Goal: Task Accomplishment & Management: Complete application form

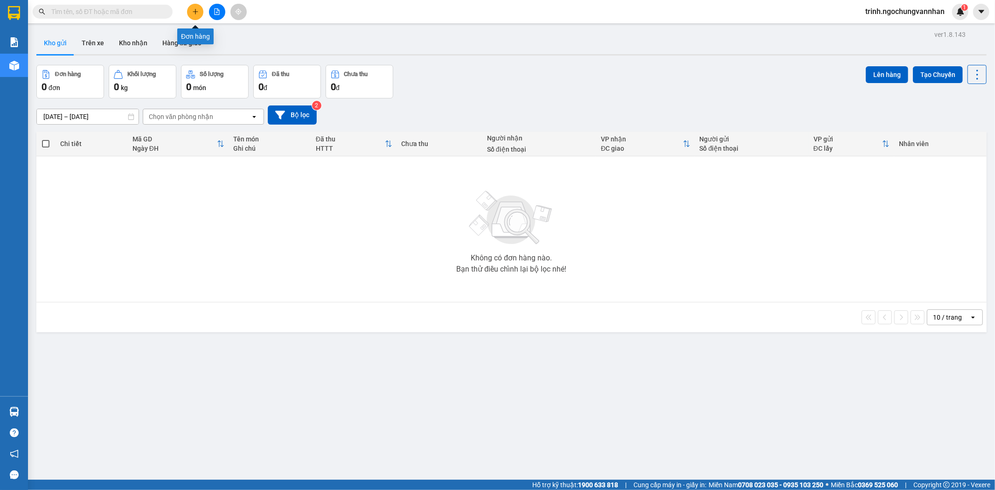
click at [191, 12] on button at bounding box center [195, 12] width 16 height 16
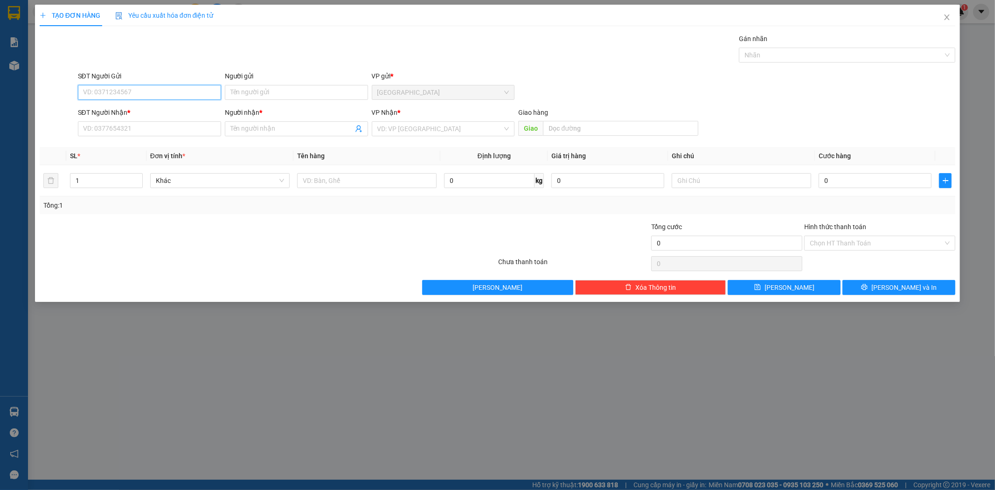
click at [104, 87] on input "SĐT Người Gửi" at bounding box center [149, 92] width 143 height 15
click at [176, 109] on div "0945866461 - [PERSON_NAME]" at bounding box center [149, 111] width 132 height 10
type input "0945866461"
type input "[PERSON_NAME]"
type input "0964021789"
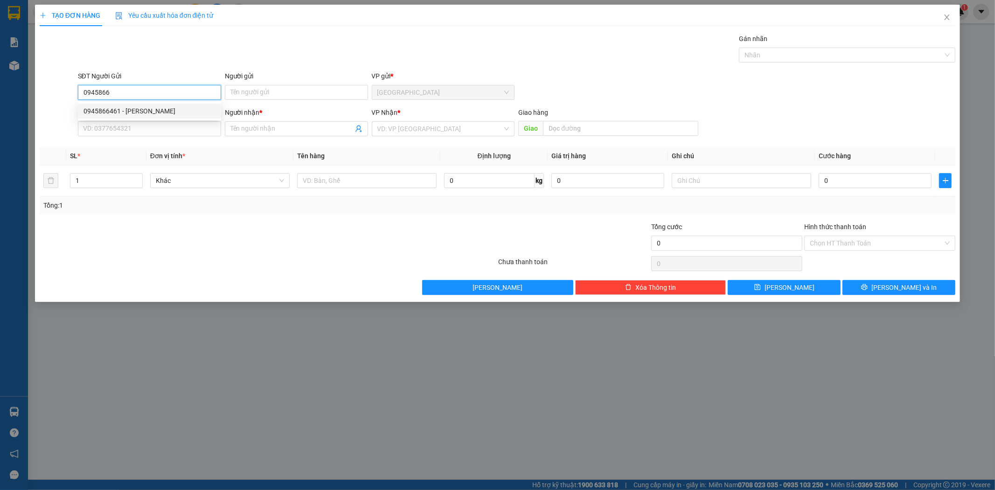
type input "THU"
type input "N4 PHỐ NỐI"
type input "300.000"
type input "0945866461"
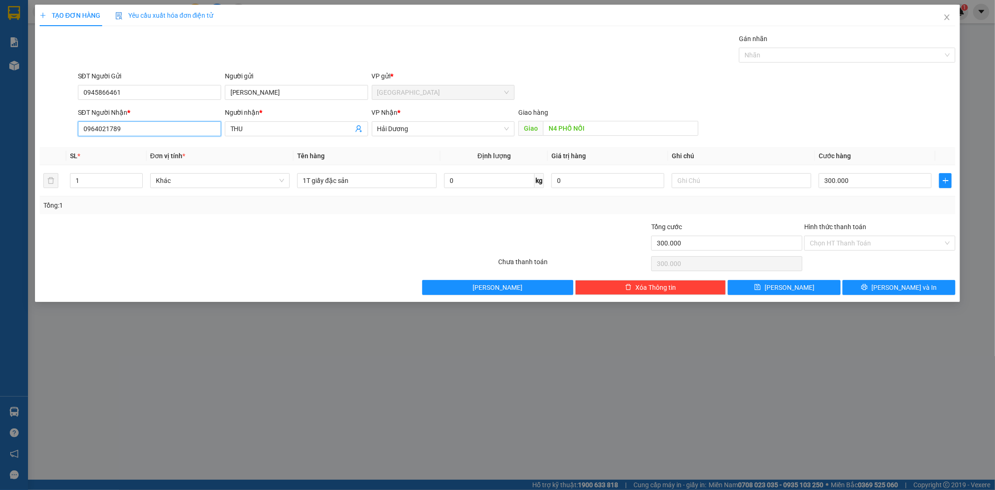
drag, startPoint x: 139, startPoint y: 136, endPoint x: 0, endPoint y: 144, distance: 139.2
click at [0, 144] on div "TẠO ĐƠN HÀNG Yêu cầu xuất hóa đơn điện tử Transit Pickup Surcharge Ids Transit …" at bounding box center [497, 245] width 995 height 490
type input "0889921991"
drag, startPoint x: 255, startPoint y: 126, endPoint x: 145, endPoint y: 137, distance: 110.1
click at [145, 137] on div "SĐT Người Nhận * 0889921991 Người nhận * THU THU VP Nhận * Hải Dương Giao hàng …" at bounding box center [516, 123] width 881 height 33
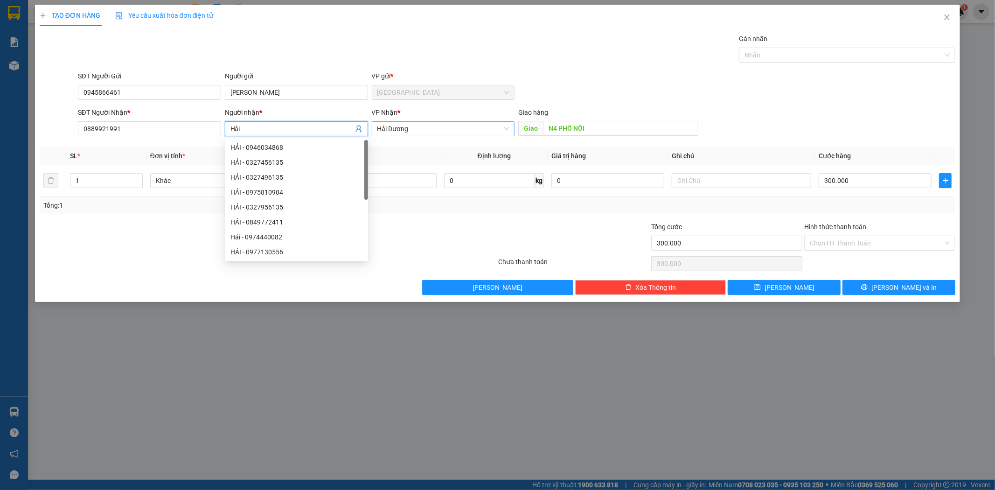
click at [421, 131] on span "Hải Dương" at bounding box center [443, 129] width 132 height 14
type input "Hải"
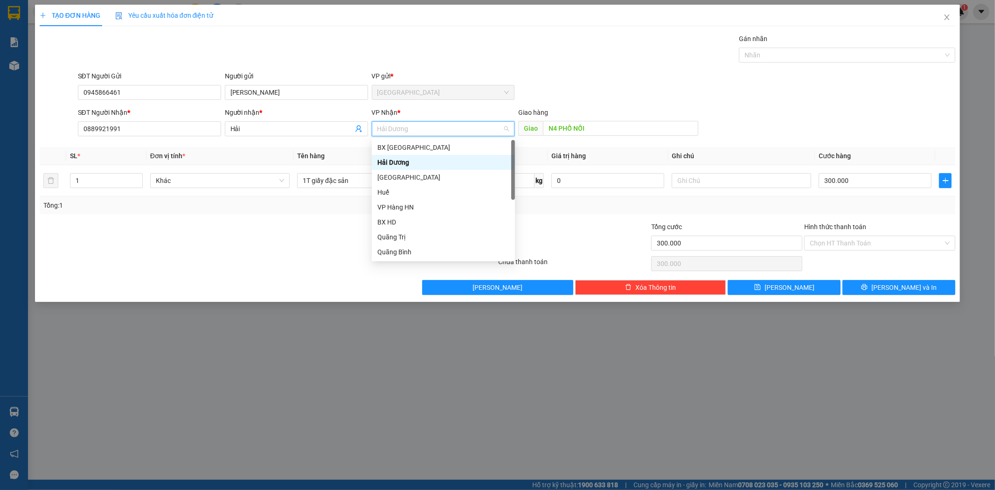
click at [422, 131] on span "Hải Dương" at bounding box center [443, 129] width 132 height 14
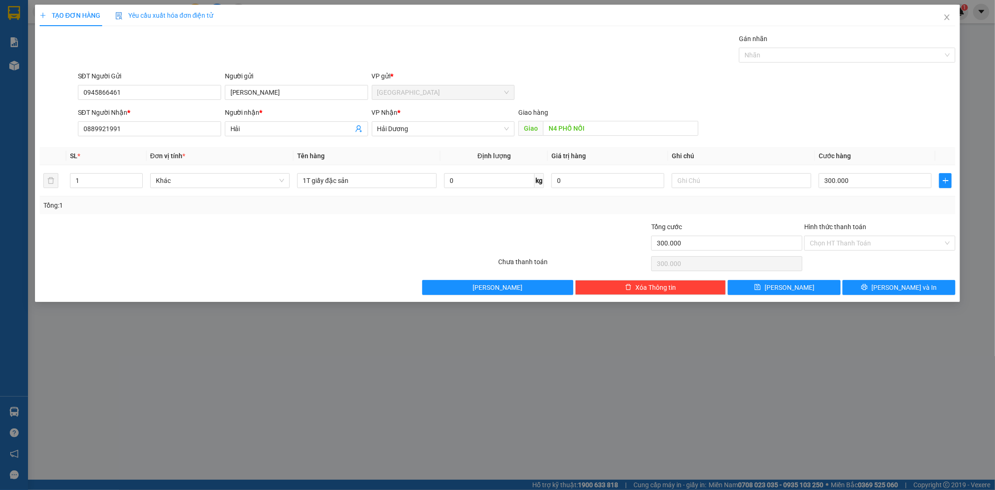
click at [672, 75] on div "SĐT Người Gửi 0945866461 Người gửi PHƯƠNG LY VP gửi * [GEOGRAPHIC_DATA]" at bounding box center [516, 87] width 881 height 33
click at [610, 132] on input "N4 PHỐ NỐI" at bounding box center [620, 128] width 155 height 15
click at [869, 187] on input "300.000" at bounding box center [875, 180] width 113 height 15
type input "2"
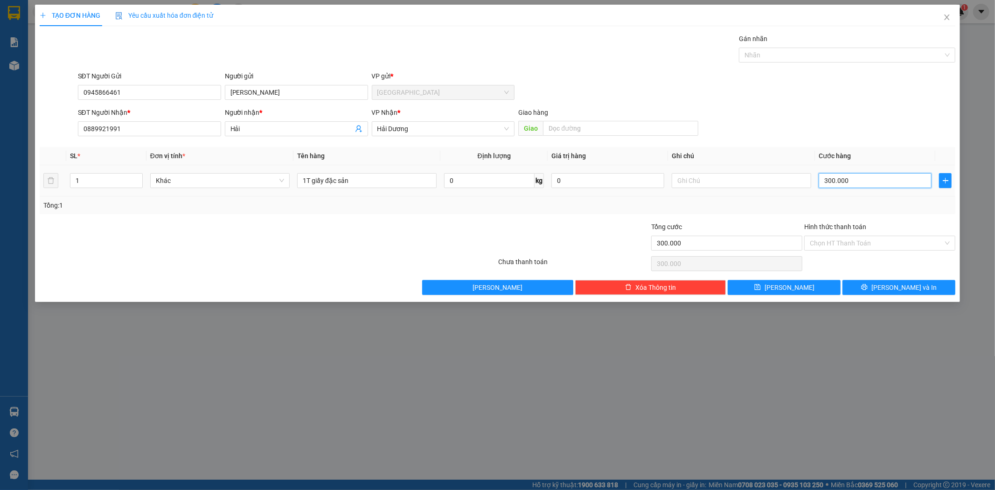
type input "2"
type input "20"
type input "200"
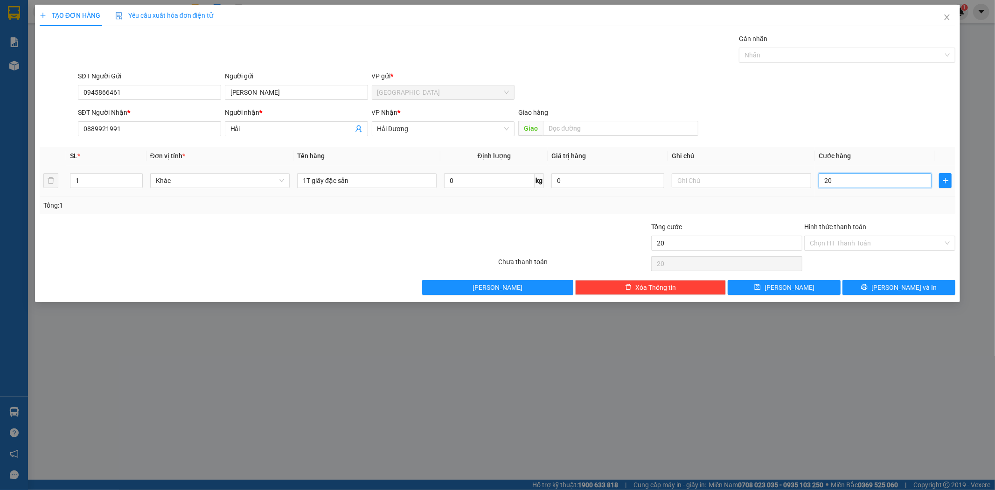
type input "200"
type input "2.000"
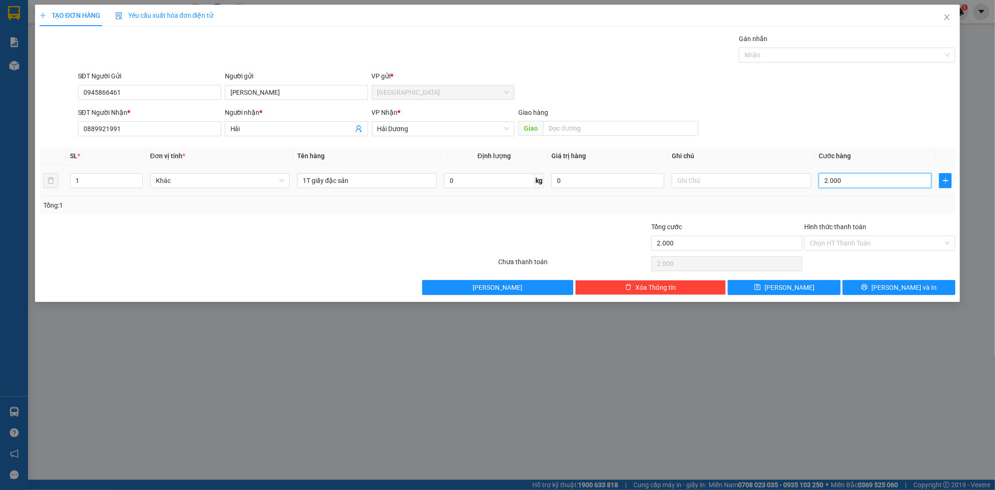
type input "20.000"
type input "200.000"
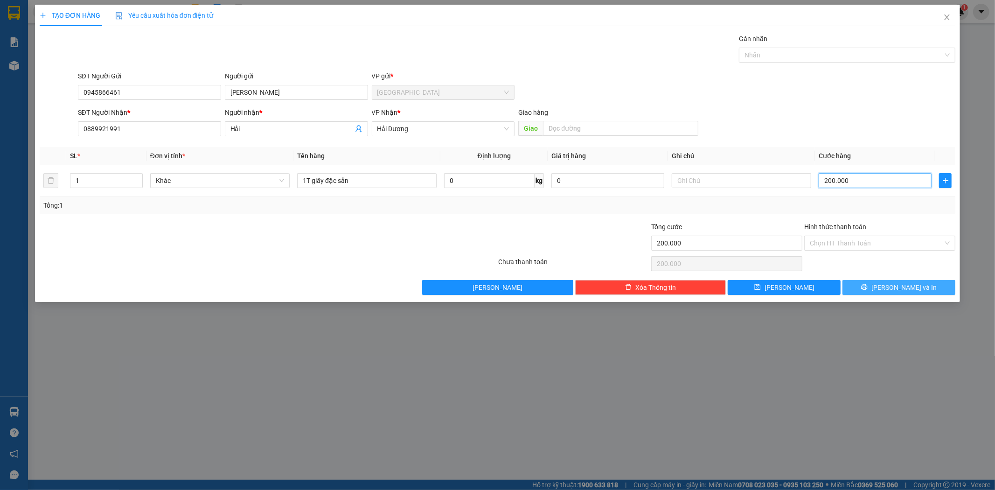
type input "200.000"
click at [897, 289] on span "[PERSON_NAME] và In" at bounding box center [903, 287] width 65 height 10
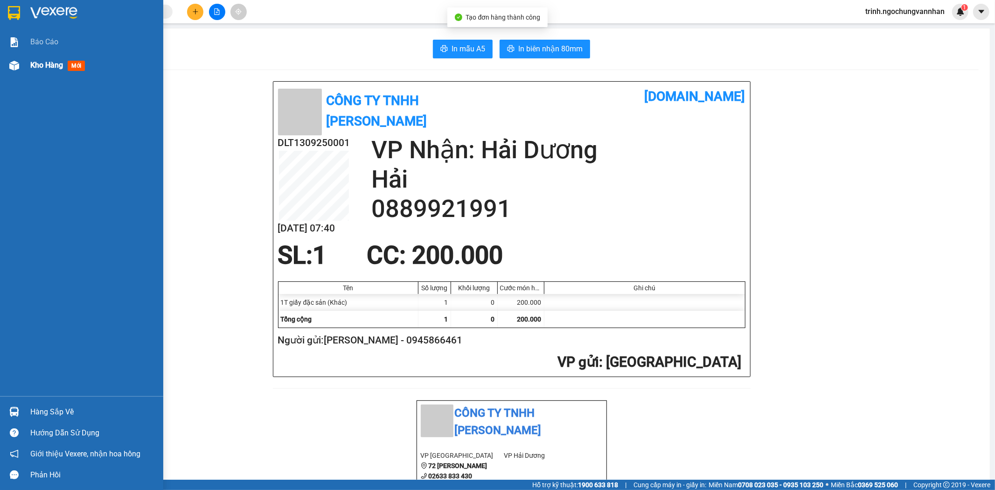
click at [12, 67] on img at bounding box center [14, 66] width 10 height 10
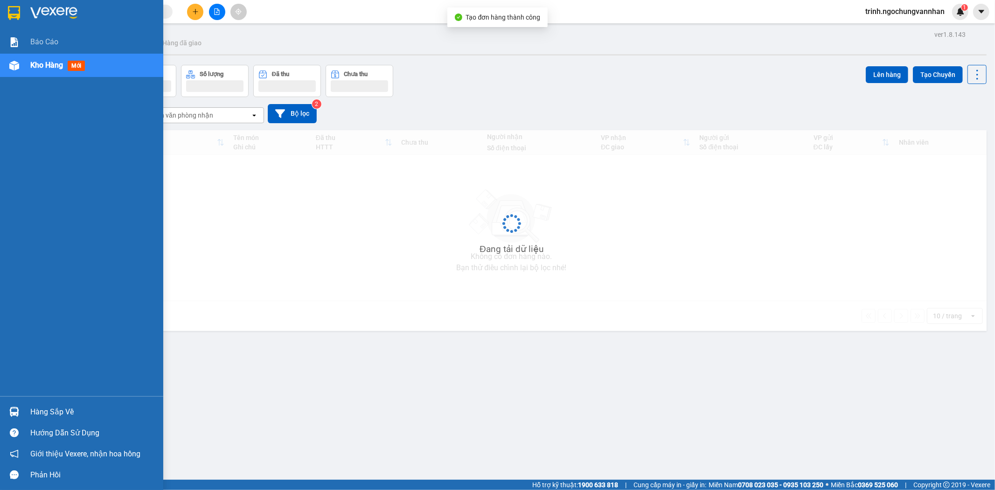
click at [12, 67] on img at bounding box center [14, 66] width 10 height 10
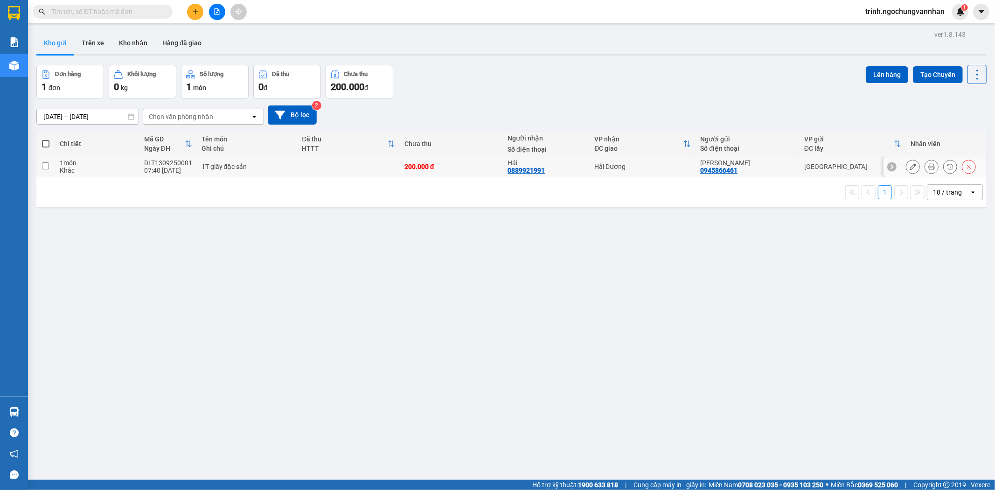
click at [909, 166] on icon at bounding box center [912, 166] width 7 height 7
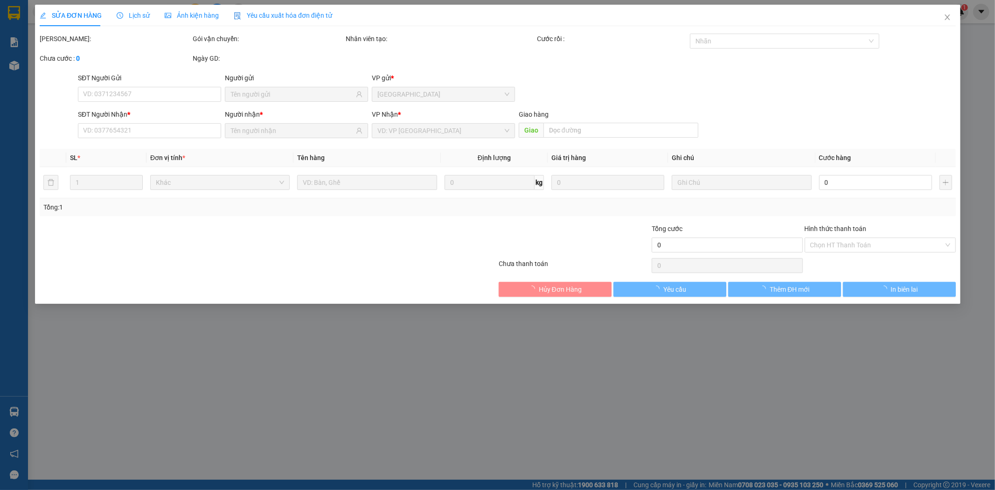
type input "0945866461"
type input "0889921991"
type input "200.000"
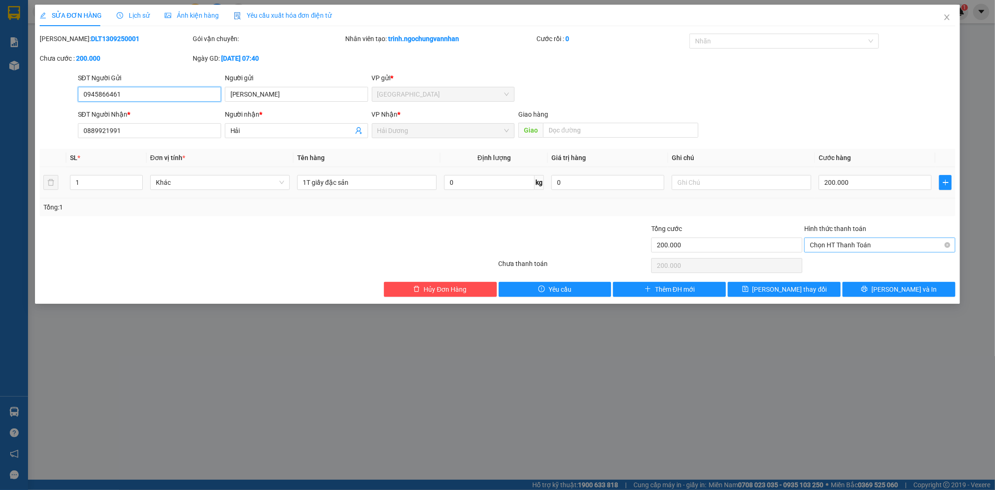
click at [899, 247] on span "Chọn HT Thanh Toán" at bounding box center [880, 245] width 140 height 14
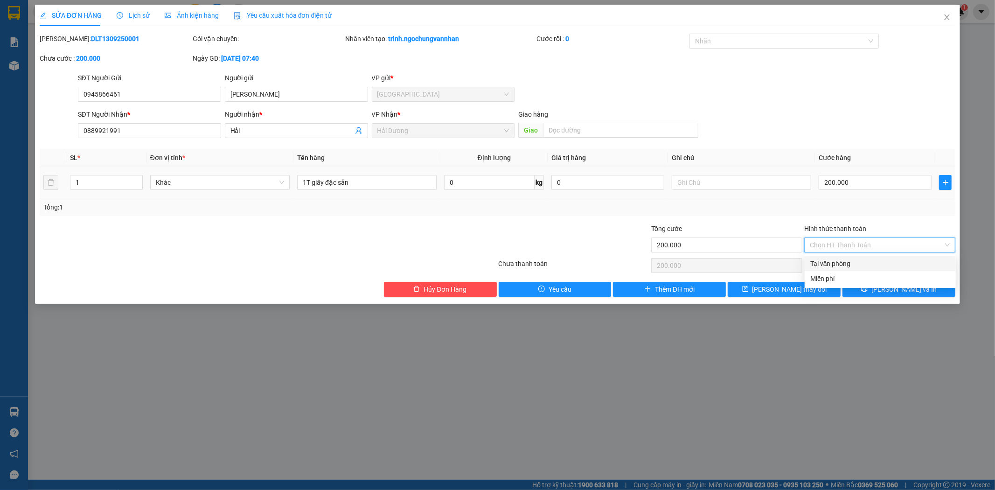
click at [881, 263] on div "Tại văn phòng" at bounding box center [880, 263] width 140 height 10
type input "0"
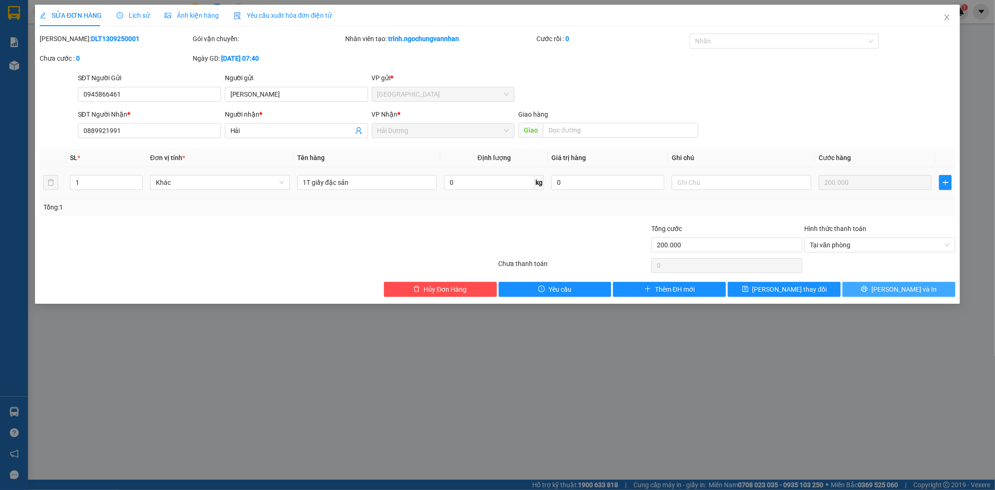
click at [893, 291] on span "[PERSON_NAME] và In" at bounding box center [903, 289] width 65 height 10
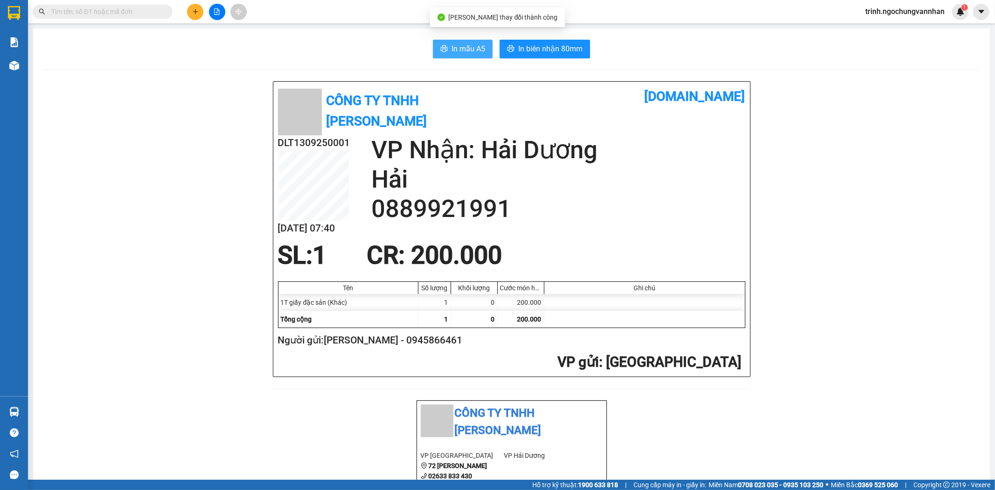
click at [453, 41] on button "In mẫu A5" at bounding box center [463, 49] width 60 height 19
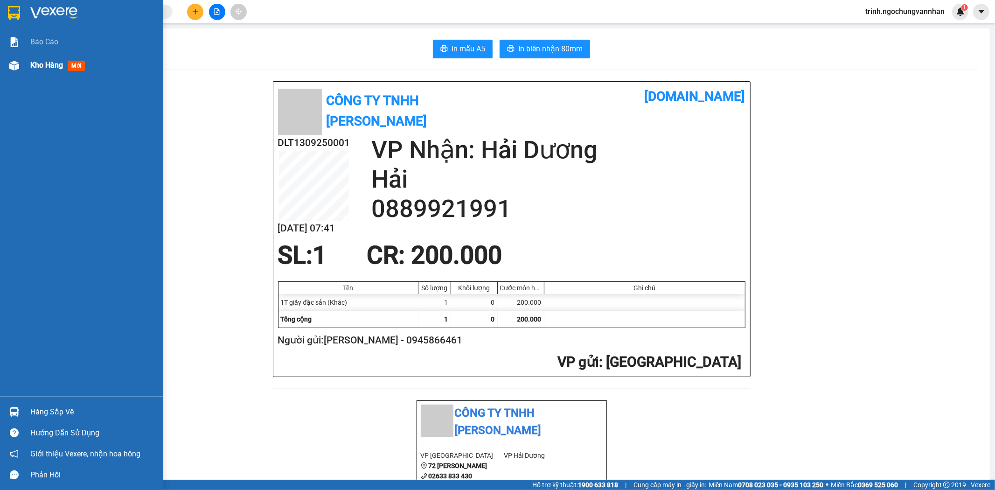
click at [8, 69] on div at bounding box center [14, 65] width 16 height 16
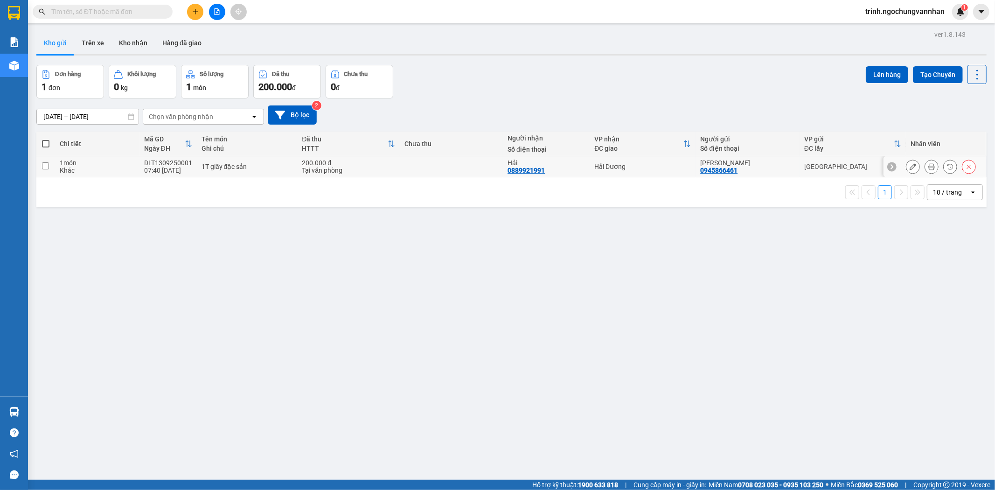
click at [909, 167] on icon at bounding box center [912, 166] width 7 height 7
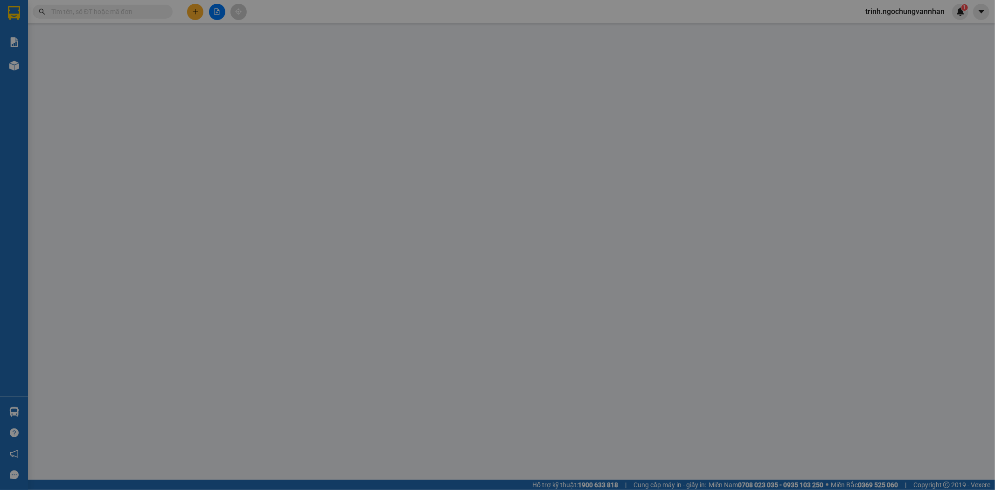
type input "0945866461"
type input "0889921991"
type input "200.000"
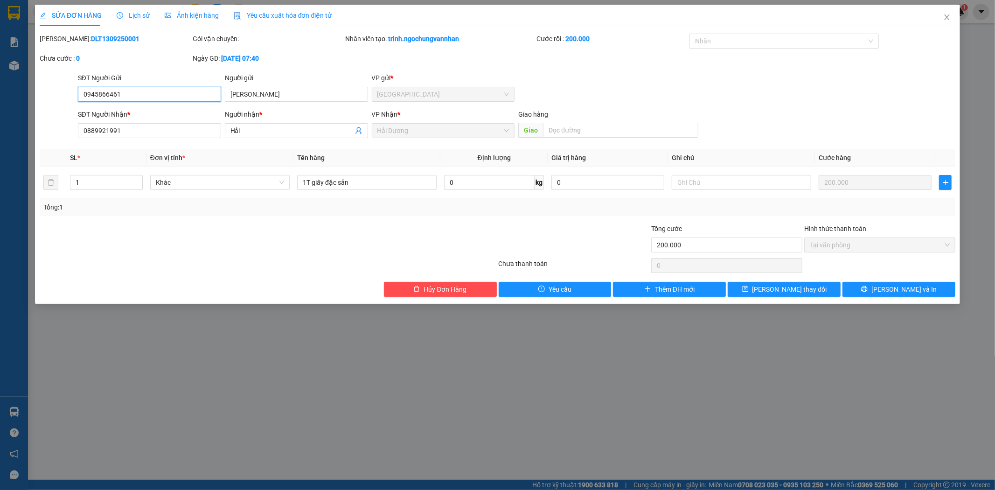
drag, startPoint x: 99, startPoint y: 90, endPoint x: 23, endPoint y: 89, distance: 75.6
click at [24, 89] on div "SỬA ĐƠN HÀNG Lịch sử Ảnh kiện hàng Yêu cầu xuất hóa đơn điện tử Total Paid Fee …" at bounding box center [497, 245] width 995 height 490
click at [426, 285] on span "Hủy Đơn Hàng" at bounding box center [444, 289] width 43 height 10
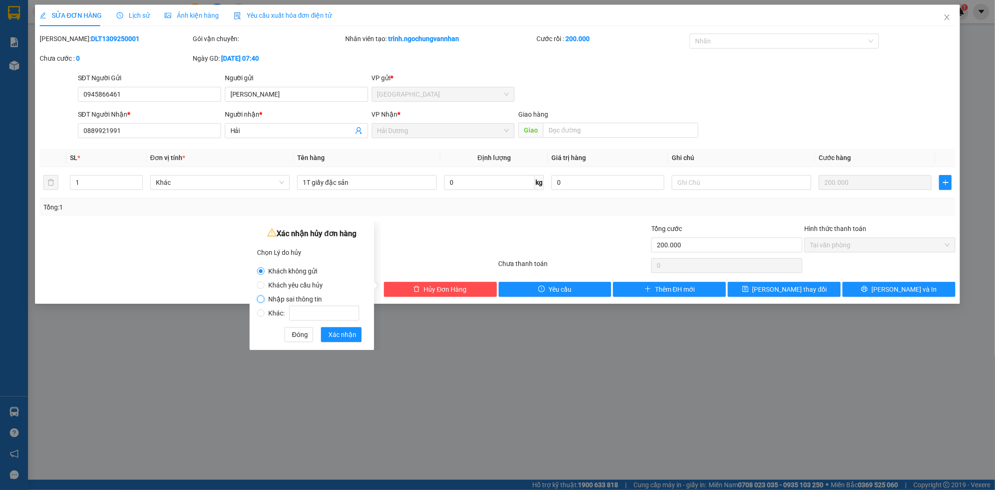
click at [258, 296] on input "Nhập sai thông tin" at bounding box center [260, 298] width 7 height 7
radio input "true"
radio input "false"
click at [343, 333] on span "Xác nhận" at bounding box center [342, 334] width 28 height 10
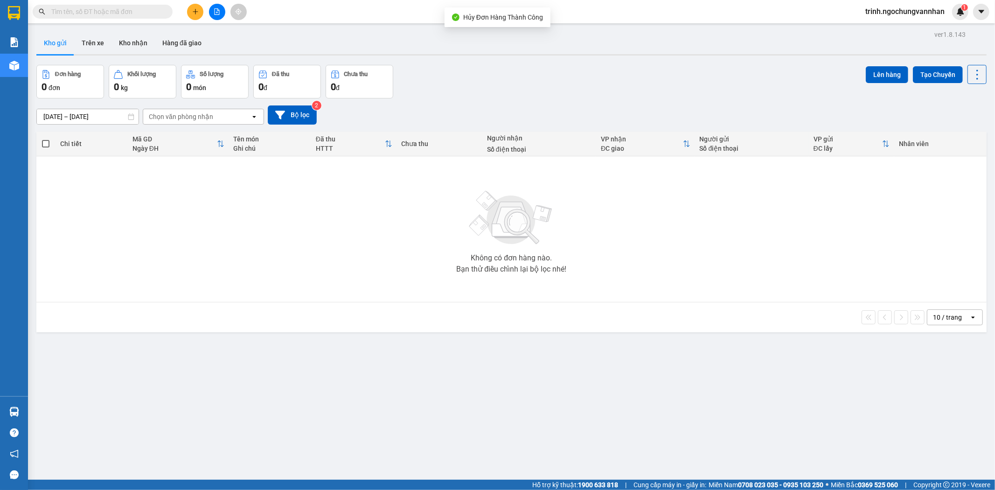
click at [196, 19] on button at bounding box center [195, 12] width 16 height 16
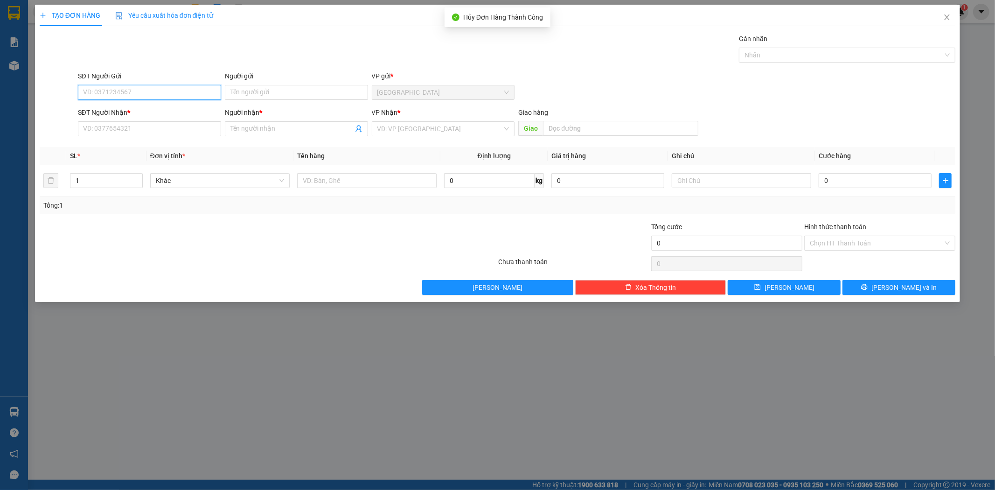
paste input "0945866461"
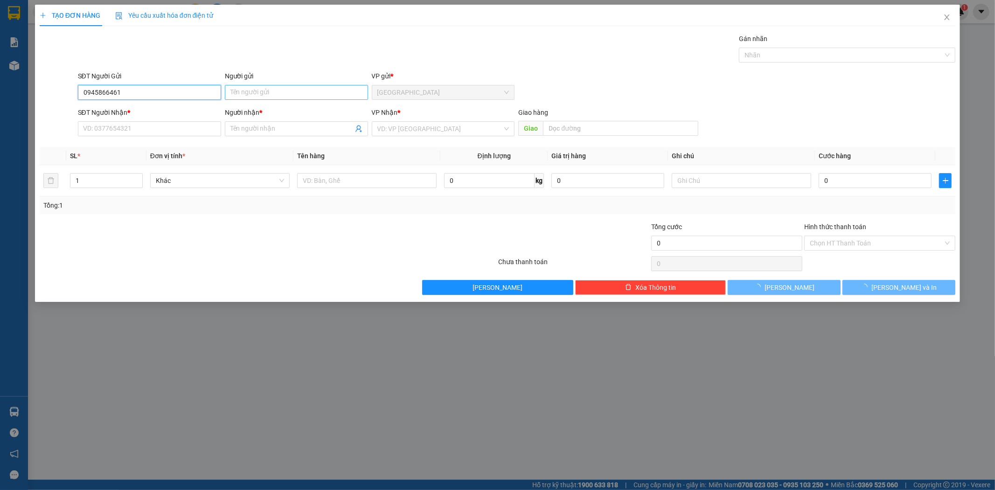
type input "0945866461"
click at [259, 95] on input "Người gửi" at bounding box center [296, 92] width 143 height 15
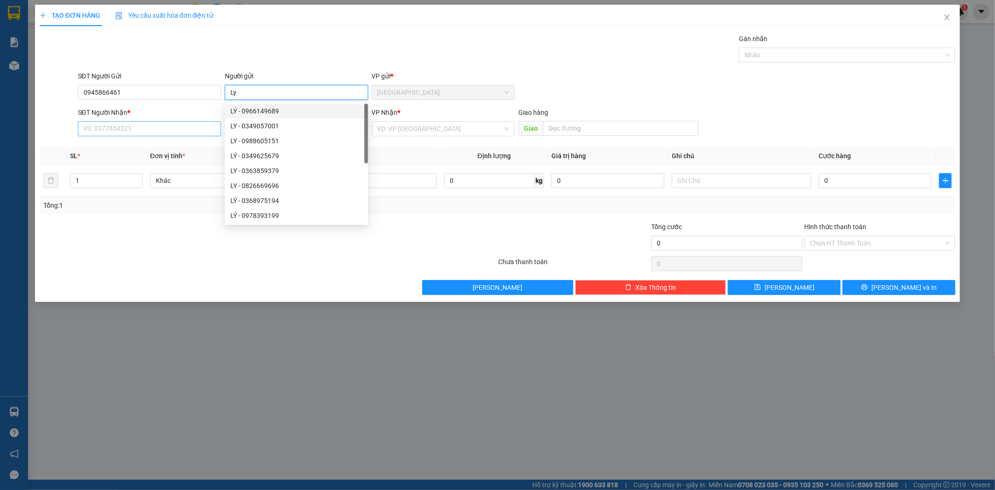
type input "Ly"
click at [180, 128] on input "SĐT Người Nhận *" at bounding box center [149, 128] width 143 height 15
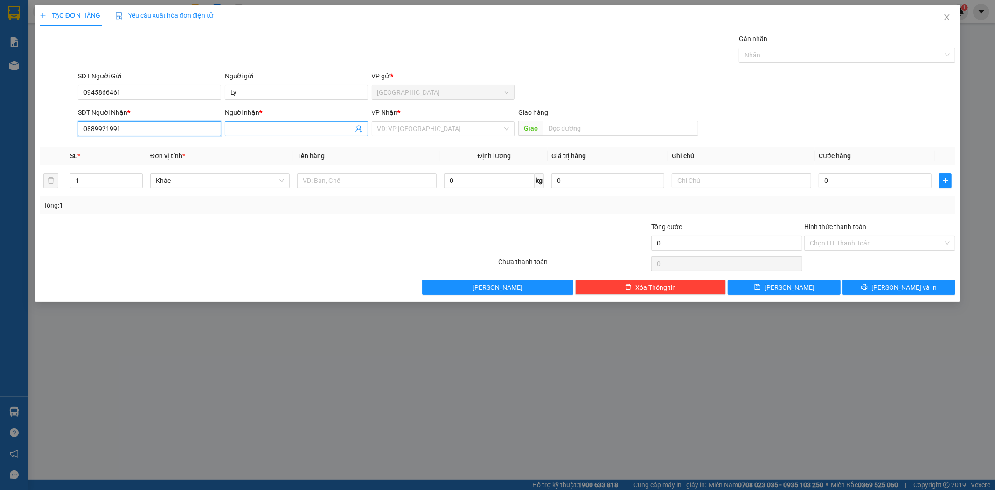
type input "0889921991"
click at [266, 130] on input "Người nhận *" at bounding box center [291, 129] width 123 height 10
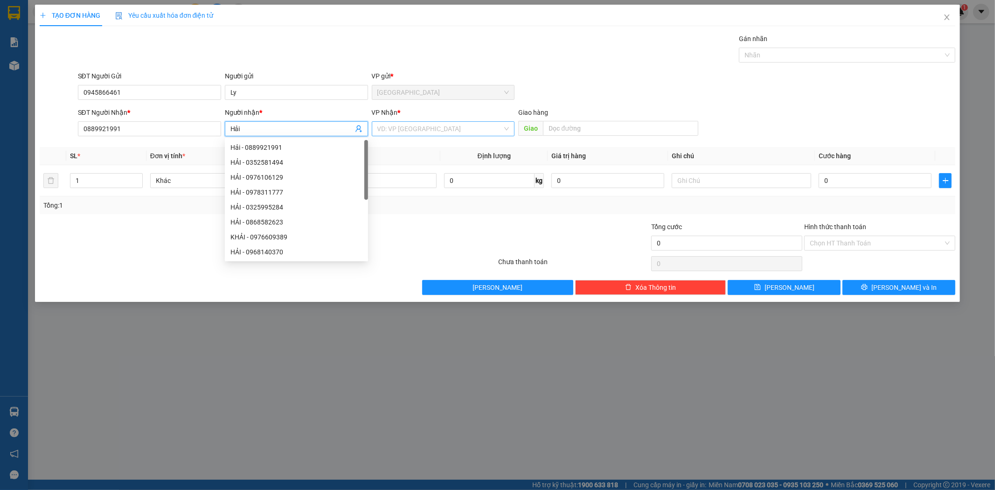
type input "Hải"
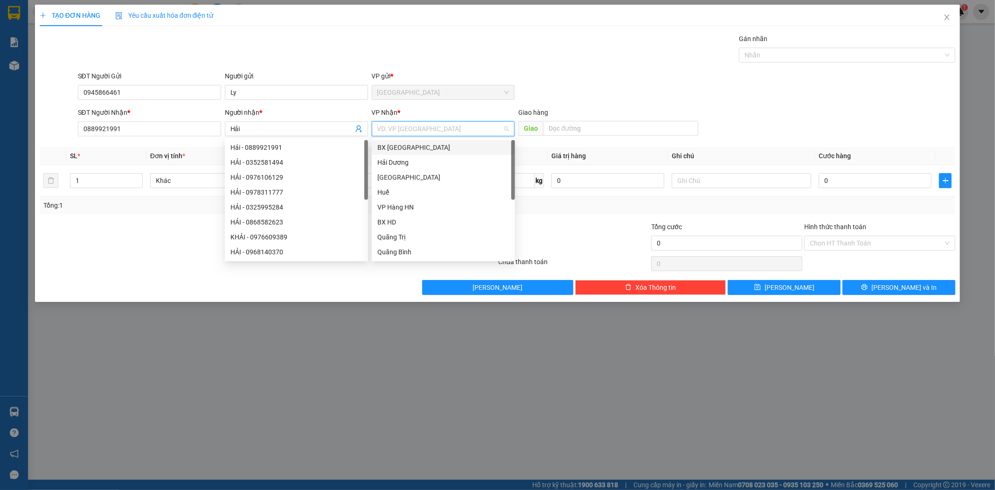
click at [402, 134] on input "search" at bounding box center [439, 129] width 125 height 14
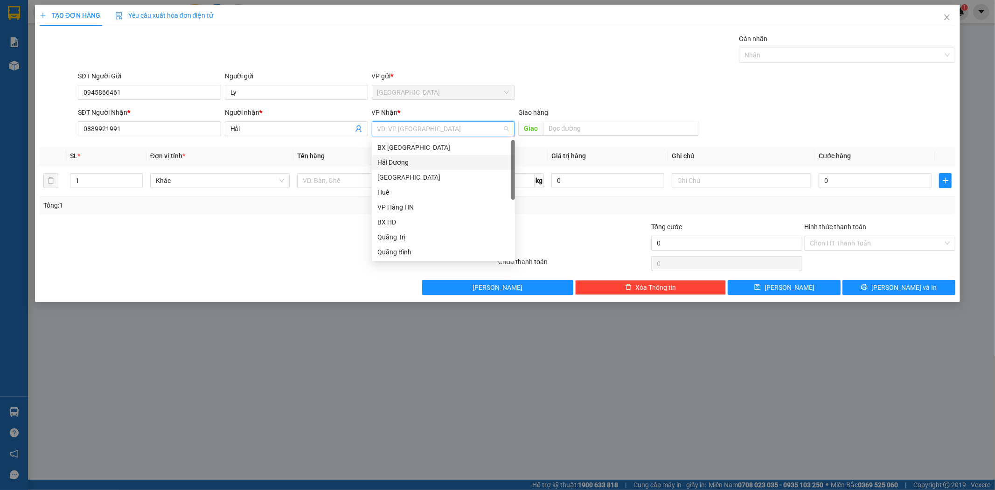
click at [396, 161] on div "Hải Dương" at bounding box center [443, 162] width 132 height 10
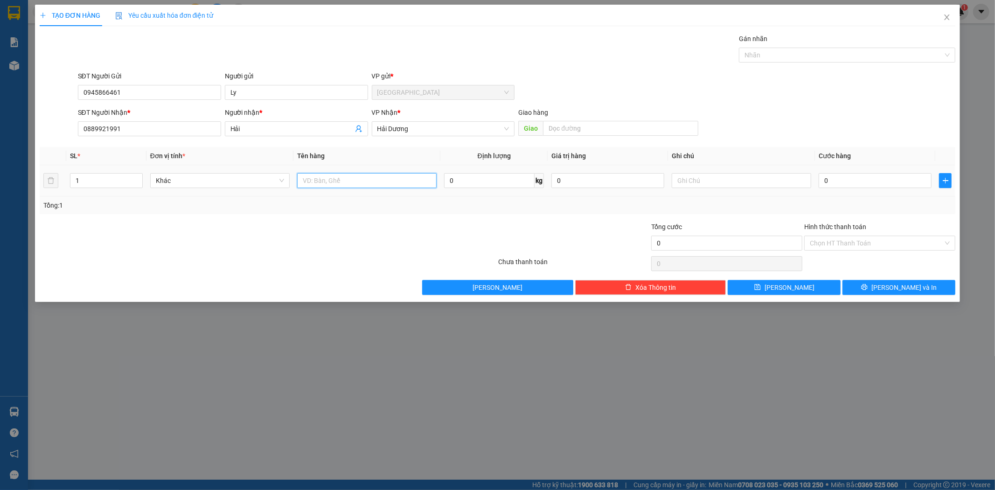
click at [372, 179] on input "text" at bounding box center [366, 180] width 139 height 15
type input "1 thùng giấy"
click at [845, 163] on th "Cước hàng" at bounding box center [875, 156] width 120 height 18
click at [824, 241] on input "Hình thức thanh toán" at bounding box center [876, 243] width 133 height 14
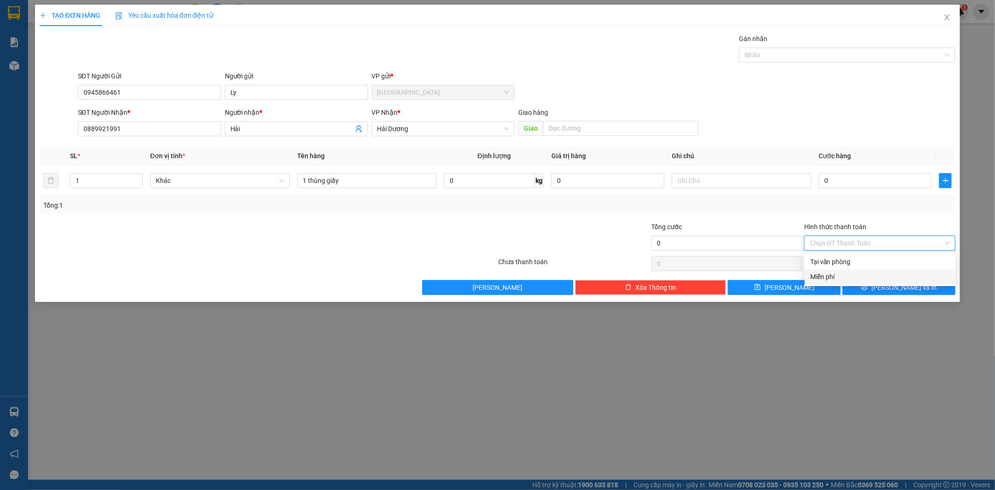
click at [821, 273] on div "Miễn phí" at bounding box center [880, 276] width 140 height 10
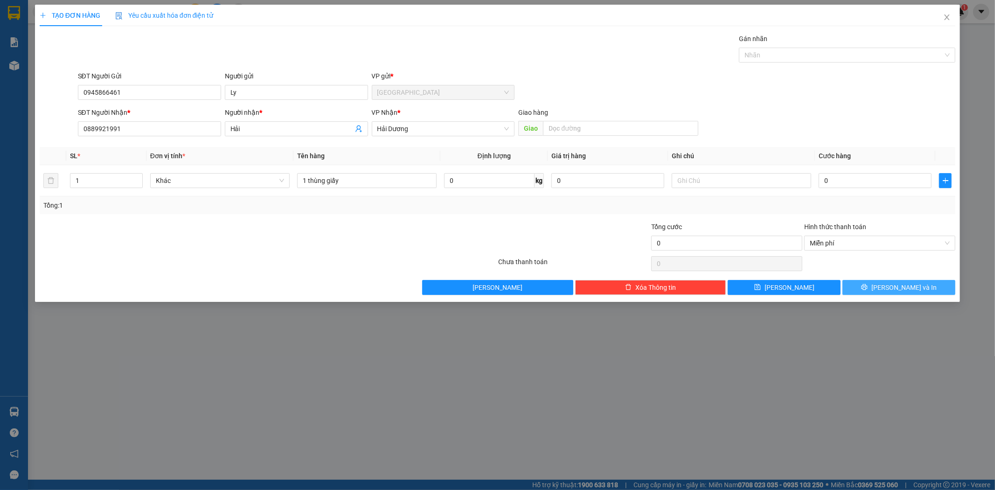
click at [887, 292] on button "[PERSON_NAME] và In" at bounding box center [898, 287] width 113 height 15
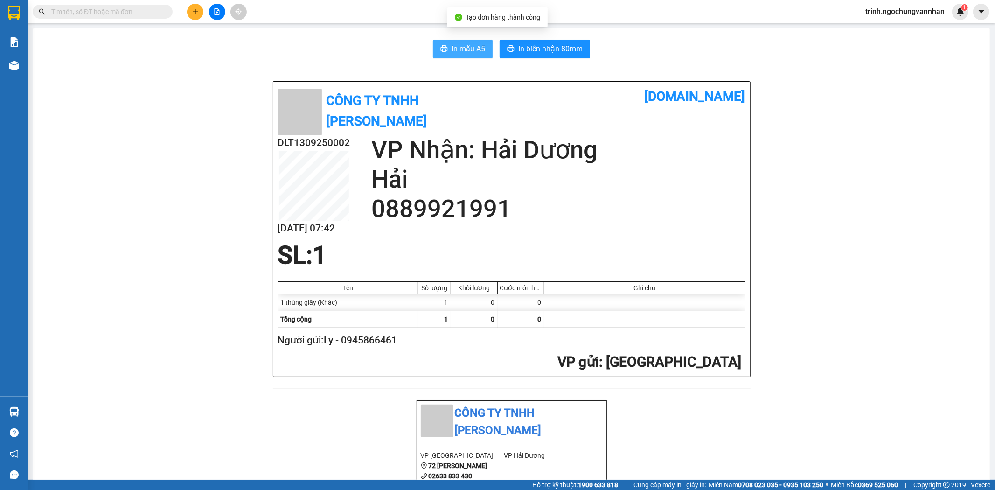
click at [458, 44] on span "In mẫu A5" at bounding box center [468, 49] width 34 height 12
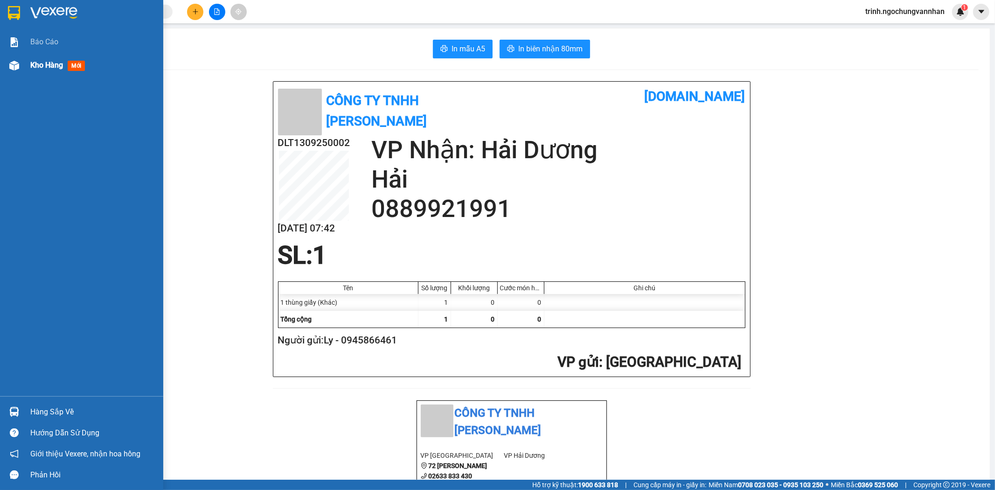
click at [21, 68] on div at bounding box center [14, 65] width 16 height 16
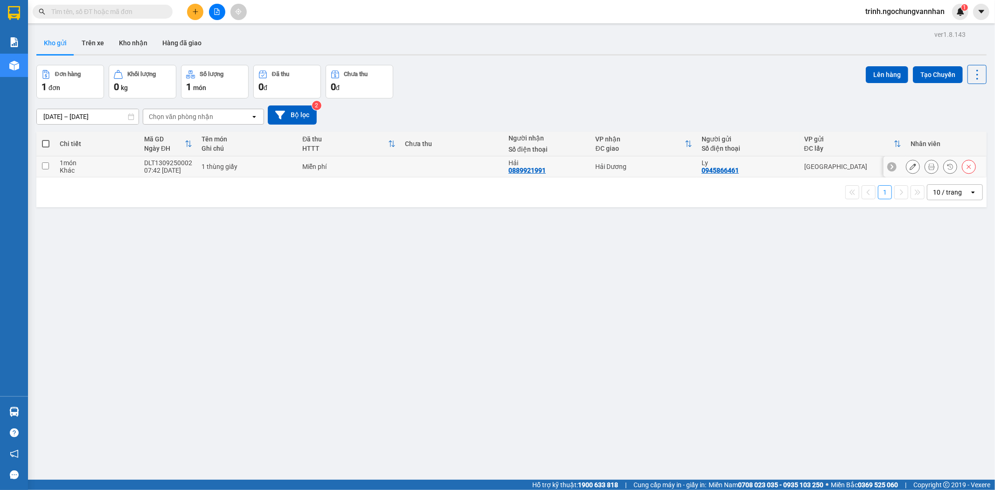
click at [909, 168] on icon at bounding box center [912, 166] width 7 height 7
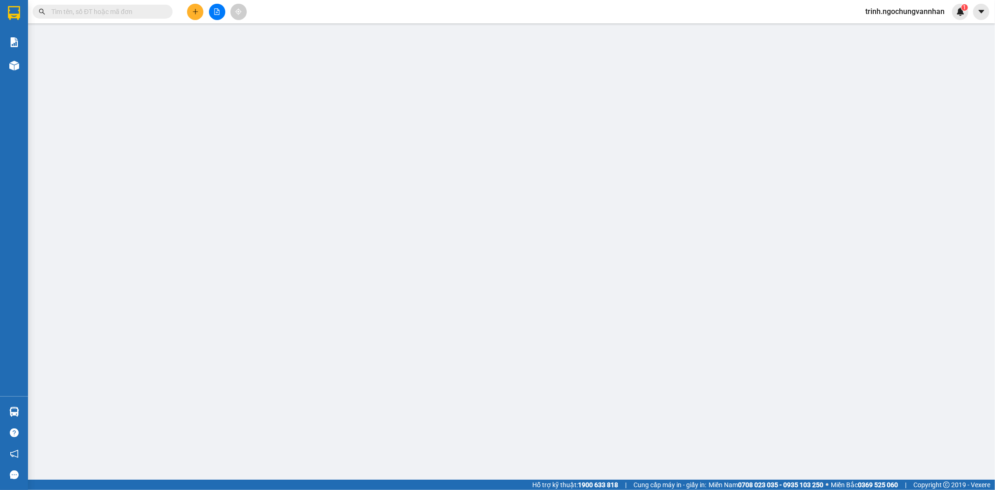
type input "0945866461"
type input "0889921991"
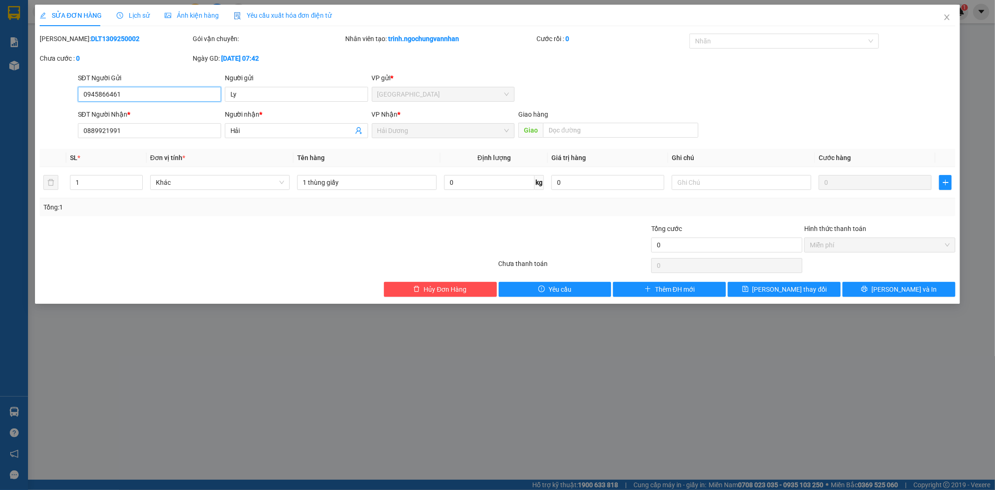
drag, startPoint x: 138, startPoint y: 92, endPoint x: 25, endPoint y: 81, distance: 113.0
click at [25, 81] on div "SỬA ĐƠN HÀNG Lịch sử Ảnh kiện hàng Yêu cầu xuất hóa đơn điện tử Total Paid Fee …" at bounding box center [497, 245] width 995 height 490
click at [446, 291] on span "Hủy Đơn Hàng" at bounding box center [444, 289] width 43 height 10
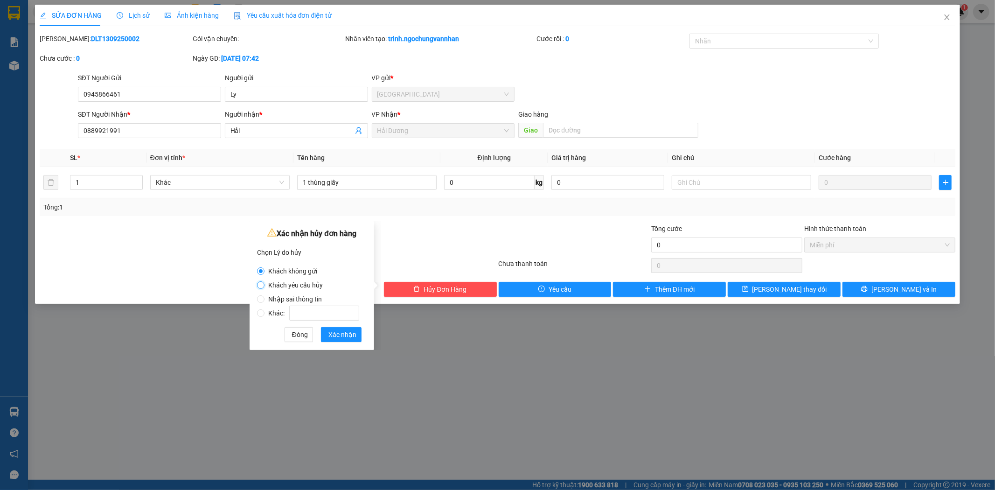
click at [264, 288] on input "Khách yêu cầu hủy" at bounding box center [260, 284] width 7 height 7
radio input "true"
radio input "false"
click at [340, 333] on span "Xác nhận" at bounding box center [342, 334] width 28 height 10
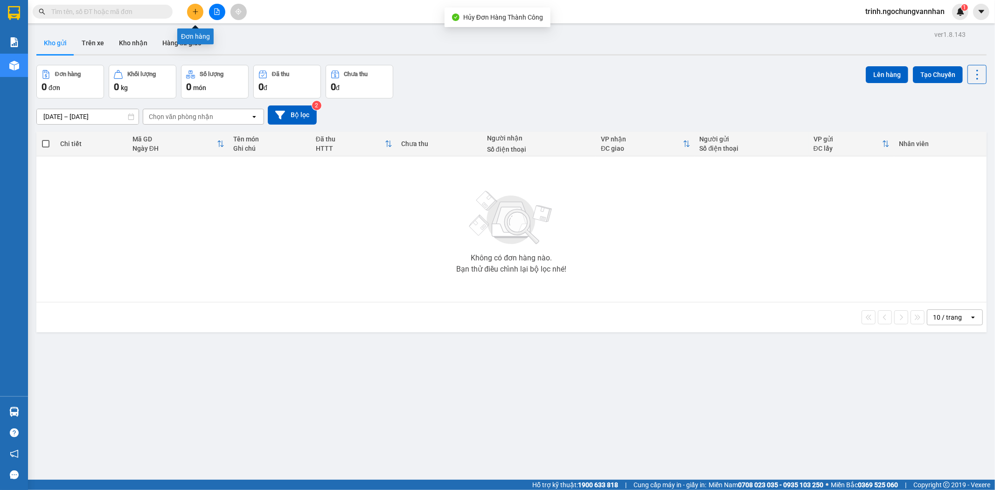
click at [192, 10] on button at bounding box center [195, 12] width 16 height 16
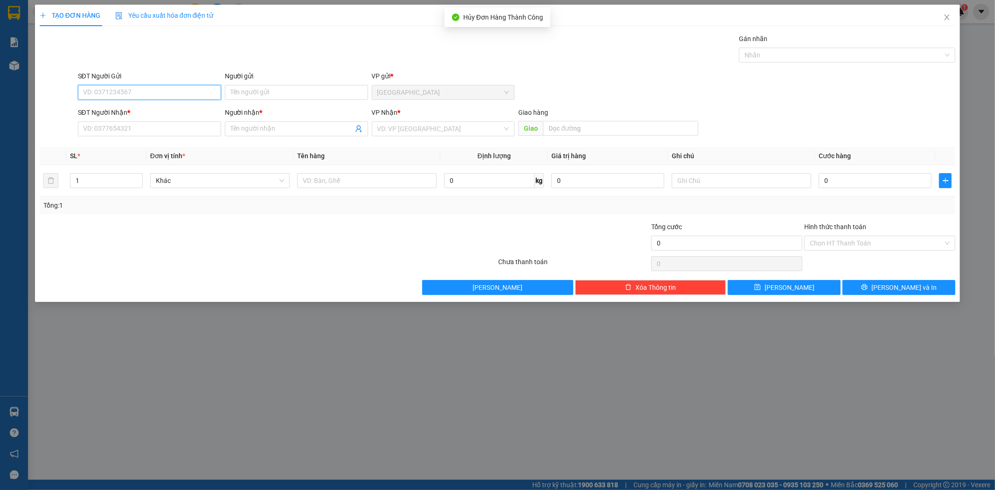
click at [155, 94] on input "SĐT Người Gửi" at bounding box center [149, 92] width 143 height 15
paste input "0945866461"
type input "0945866461"
click at [252, 100] on div "Người gửi Tên người gửi" at bounding box center [296, 87] width 143 height 33
click at [185, 93] on input "0945866461" at bounding box center [149, 92] width 143 height 15
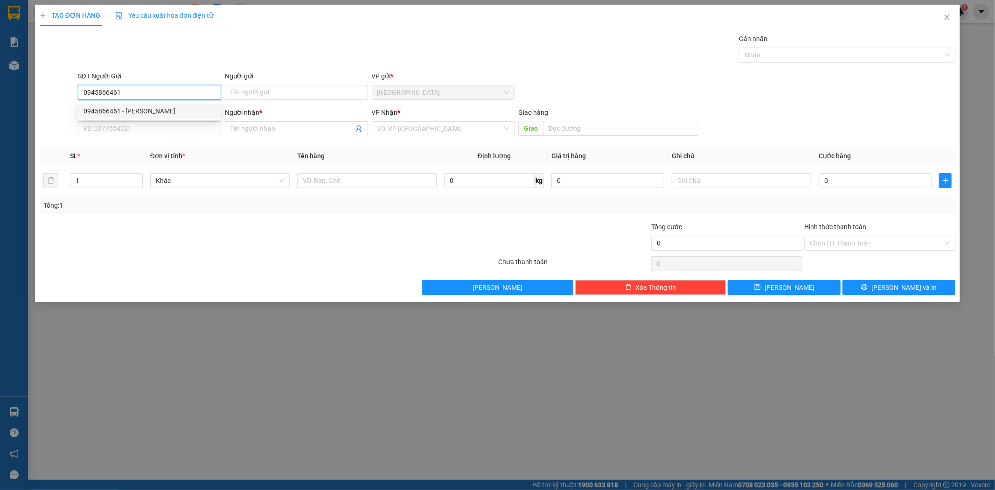
click at [140, 110] on div "0945866461 - [PERSON_NAME]" at bounding box center [149, 111] width 132 height 10
type input "[PERSON_NAME]"
type input "0964021789"
type input "THU"
type input "N4 PHỐ NỐI"
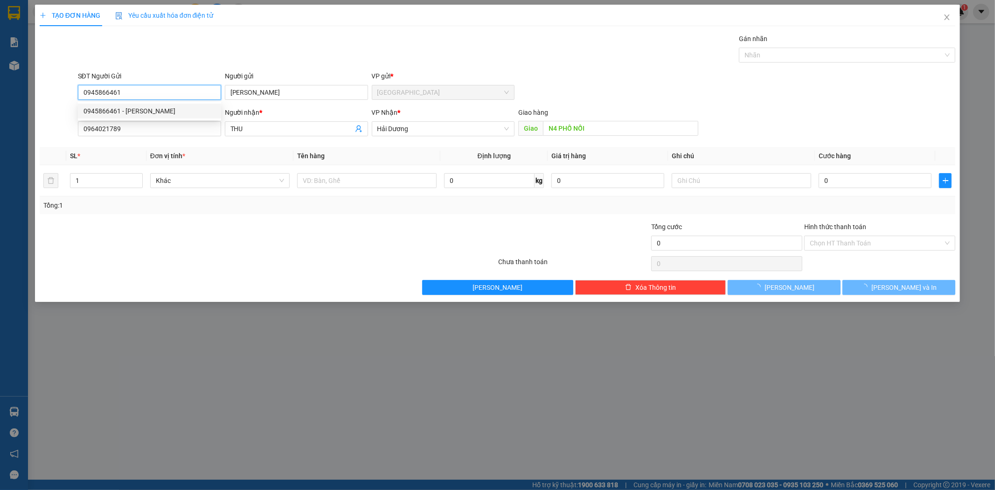
type input "300.000"
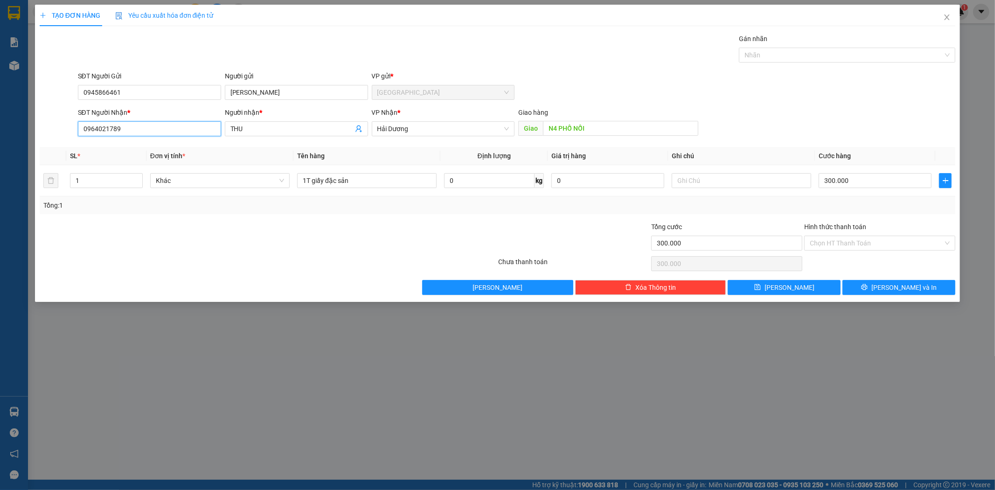
click at [135, 132] on input "0964021789" at bounding box center [149, 128] width 143 height 15
click at [134, 132] on input "0964021789" at bounding box center [149, 128] width 143 height 15
type input "0889921991"
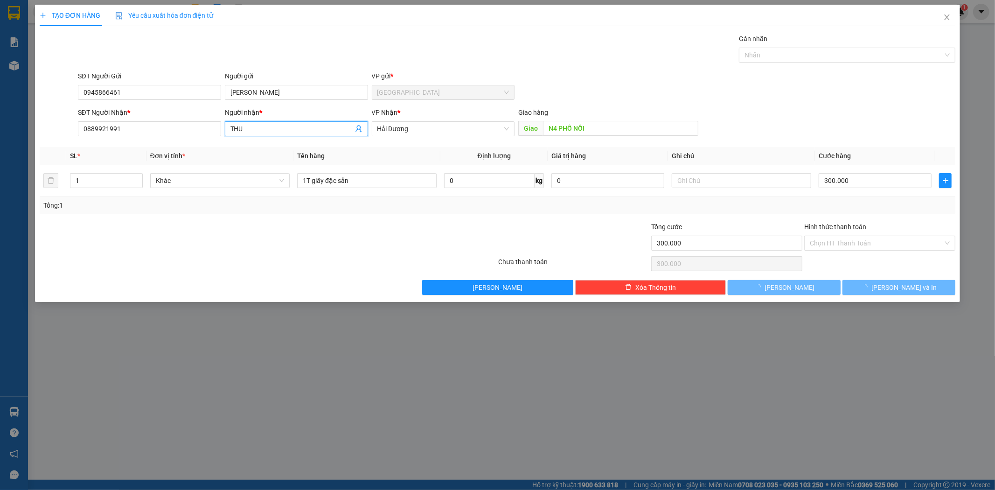
click at [271, 130] on input "THU" at bounding box center [291, 129] width 123 height 10
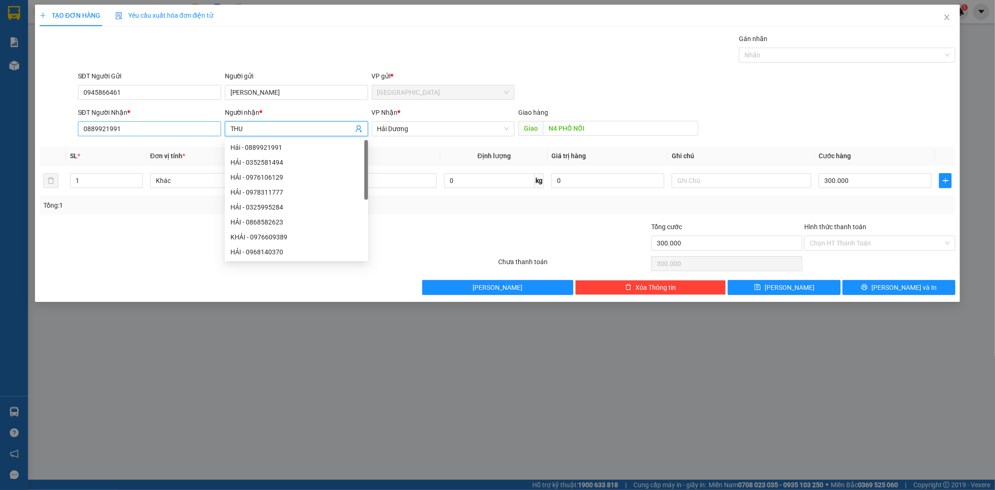
drag, startPoint x: 271, startPoint y: 130, endPoint x: 220, endPoint y: 123, distance: 51.8
click at [220, 123] on div "SĐT Người Nhận * 0889921991 Người nhận * THU VP Nhận * Hải Dương Giao hàng Giao…" at bounding box center [516, 123] width 881 height 33
type input "Hải"
click at [426, 185] on input "1T giấy đặc sản" at bounding box center [366, 180] width 139 height 15
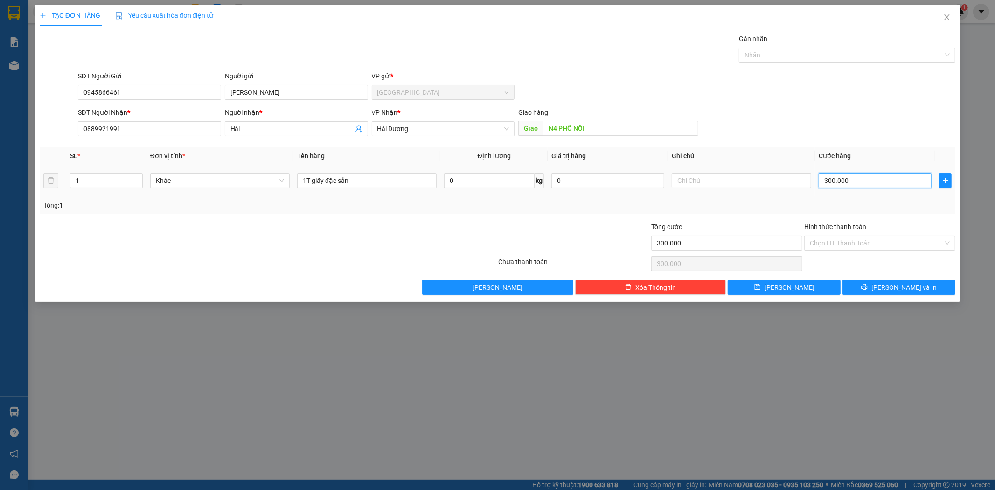
click at [863, 176] on input "300.000" at bounding box center [875, 180] width 113 height 15
type input "1"
type input "15"
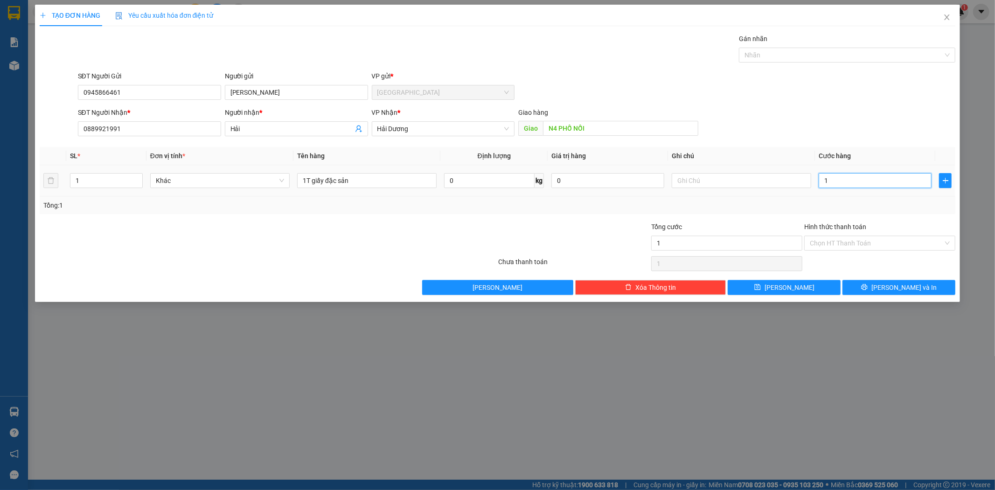
type input "15"
type input "150"
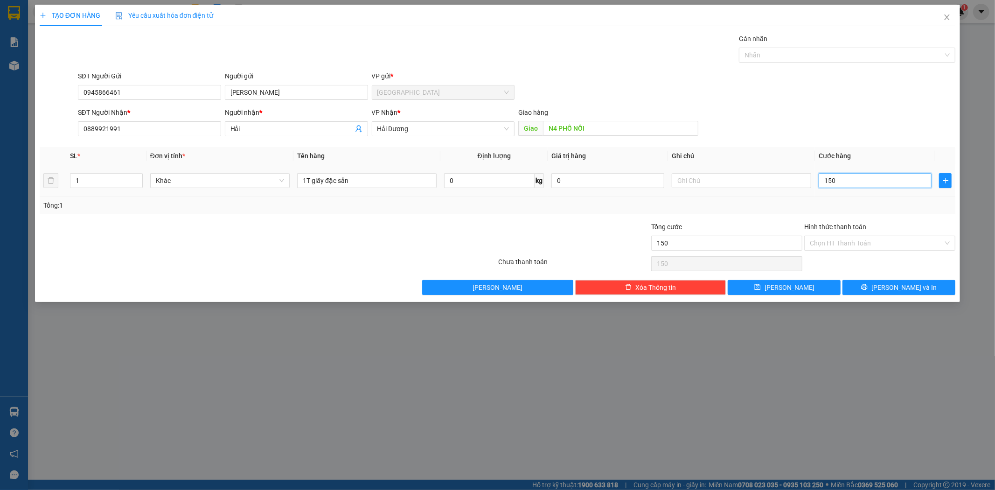
type input "1.500"
type input "15.000"
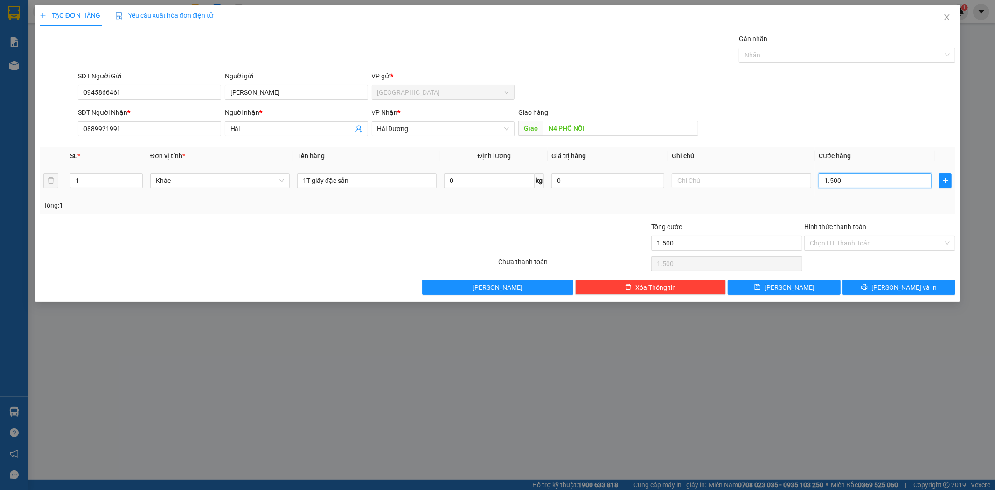
type input "15.000"
type input "150.000"
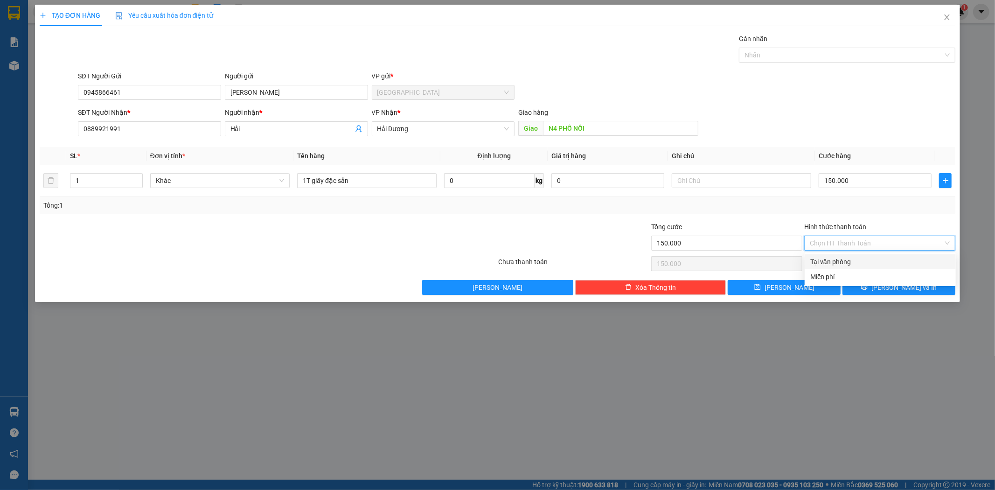
click at [846, 248] on input "Hình thức thanh toán" at bounding box center [876, 243] width 133 height 14
click at [837, 267] on div "Tại văn phòng" at bounding box center [880, 261] width 151 height 15
type input "0"
click at [815, 287] on button "[PERSON_NAME]" at bounding box center [784, 287] width 113 height 15
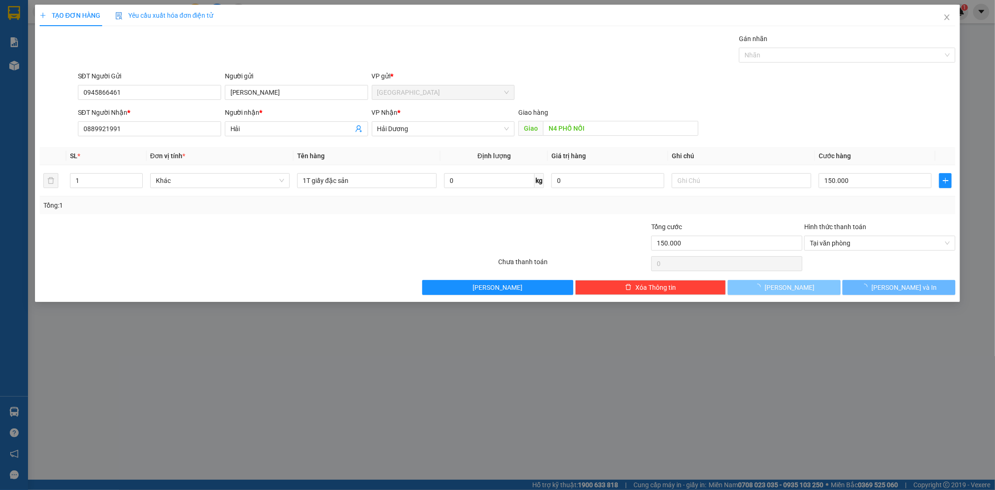
type input "0"
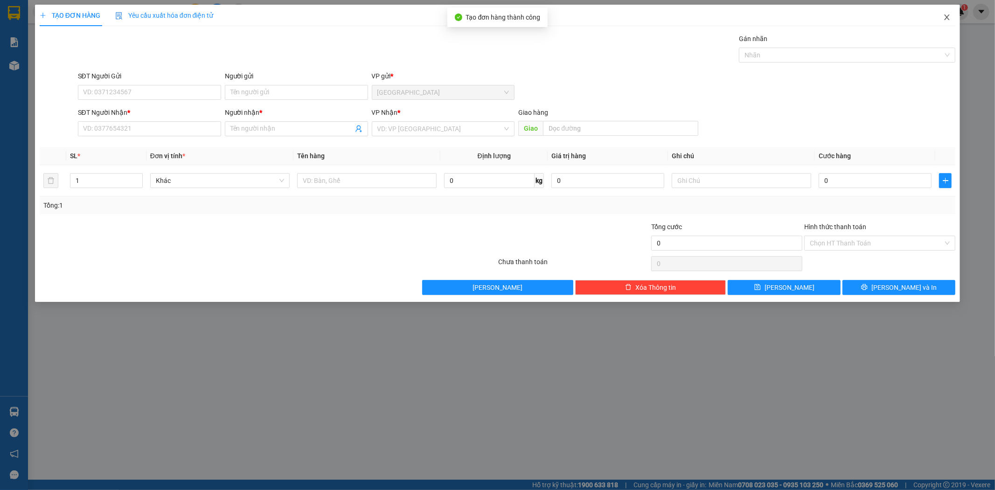
click at [952, 21] on span "Close" at bounding box center [947, 18] width 26 height 26
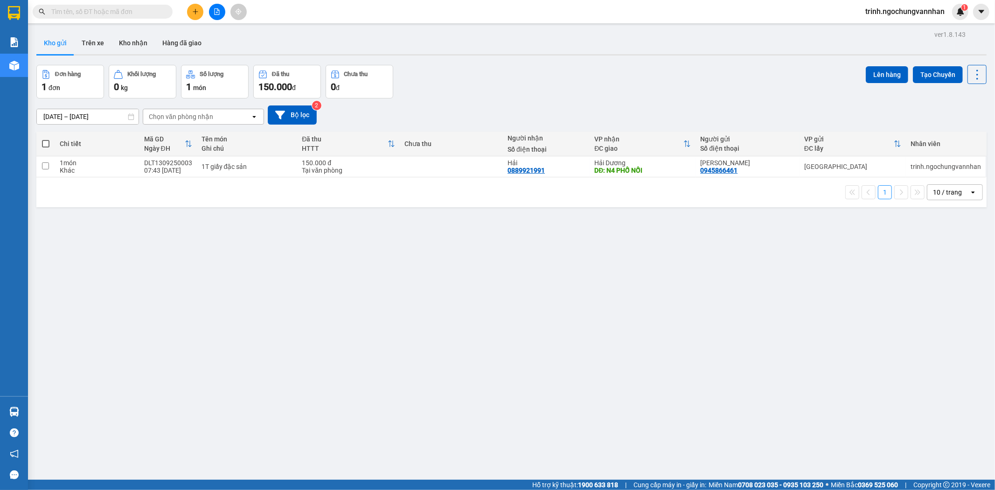
click at [195, 11] on icon "plus" at bounding box center [195, 11] width 0 height 5
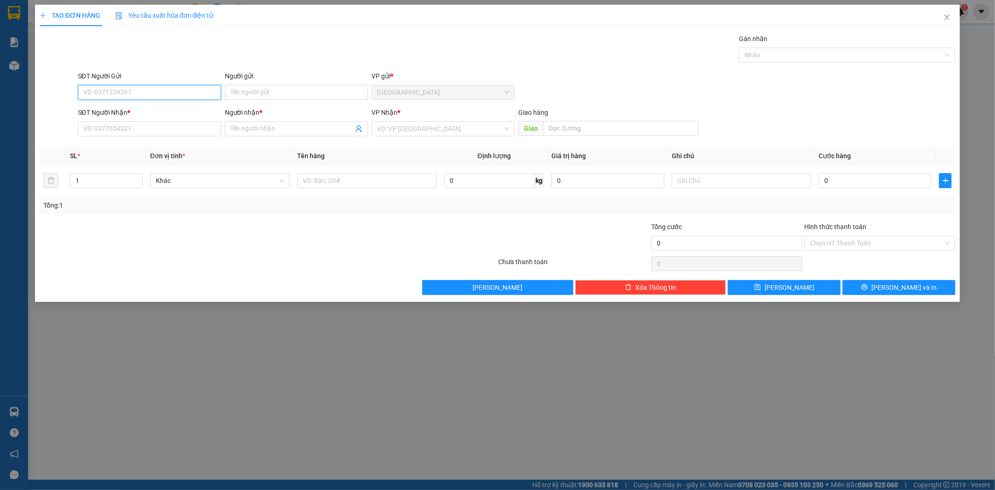
click at [169, 96] on input "SĐT Người Gửi" at bounding box center [149, 92] width 143 height 15
type input "0919856090"
click at [156, 113] on div "0919856090 - THÂU" at bounding box center [149, 111] width 132 height 10
type input "THÂU"
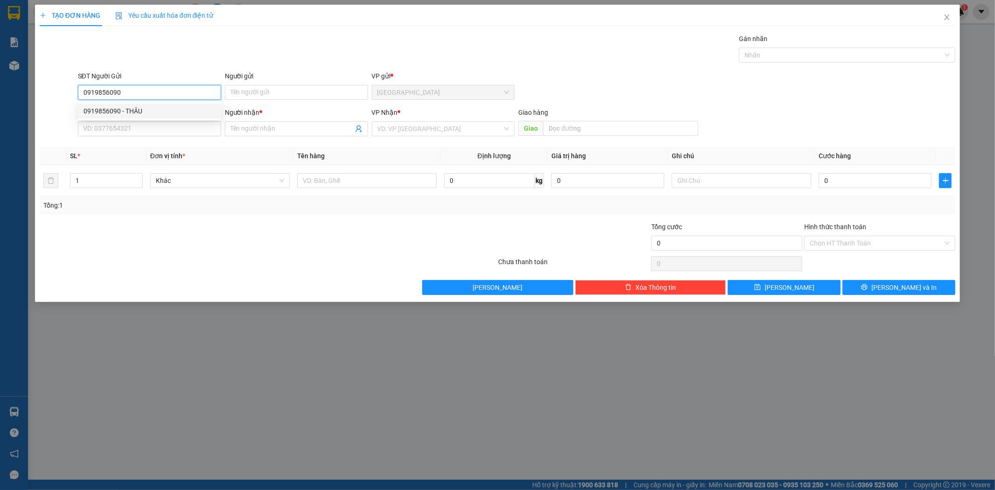
type input "0348551808"
type input "ĐIỂN 0376305561"
type input "N3 GIÁN NB"
type input "300.000"
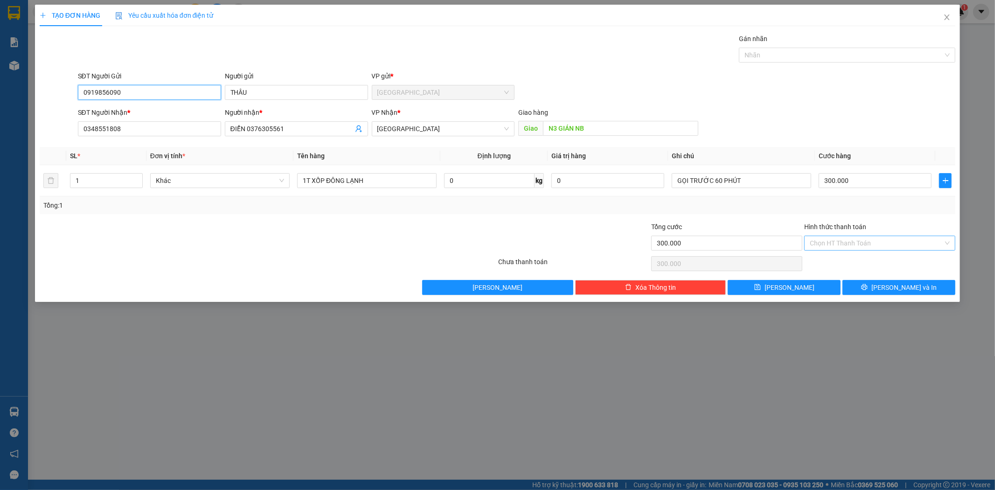
type input "0919856090"
click at [832, 243] on input "Hình thức thanh toán" at bounding box center [876, 243] width 133 height 14
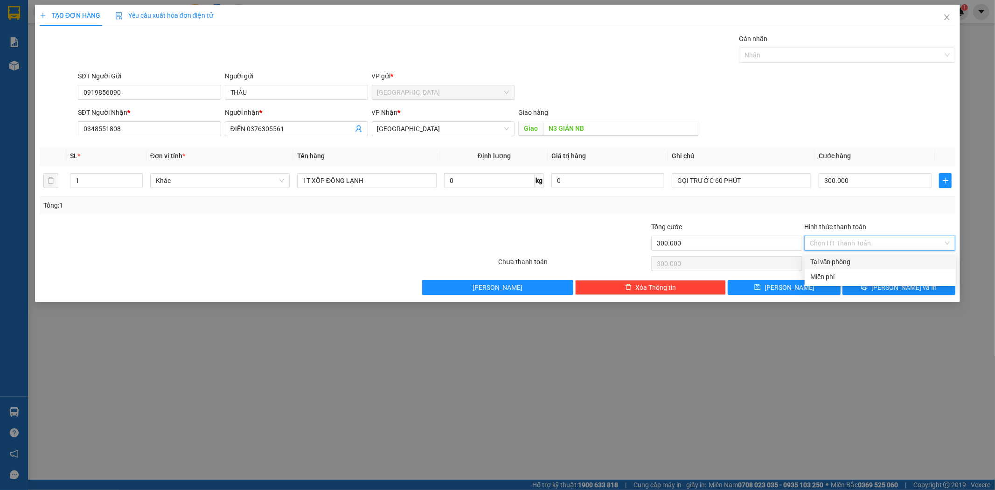
click at [826, 262] on div "Tại văn phòng" at bounding box center [880, 262] width 140 height 10
type input "0"
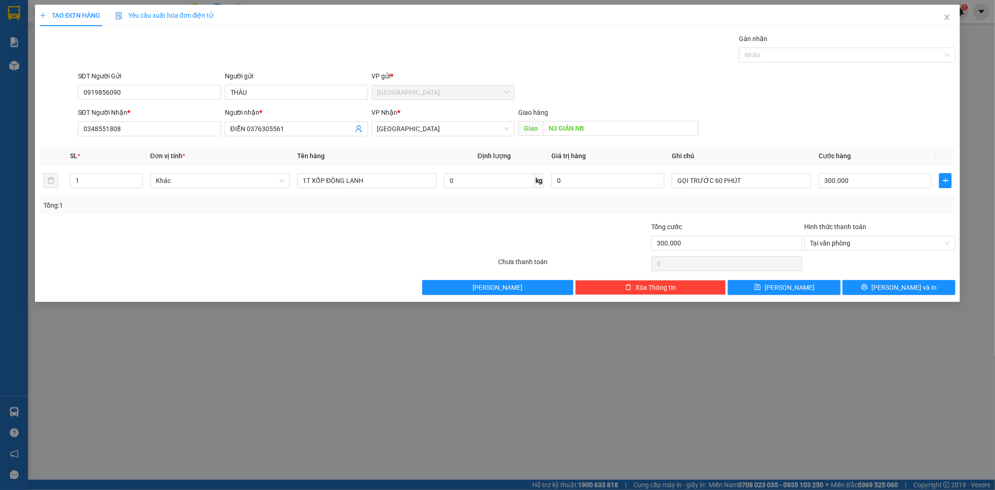
click at [885, 295] on div "TẠO ĐƠN HÀNG Yêu cầu xuất hóa đơn điện tử Transit Pickup Surcharge Ids Transit …" at bounding box center [497, 153] width 925 height 297
click at [867, 290] on icon "printer" at bounding box center [864, 287] width 7 height 7
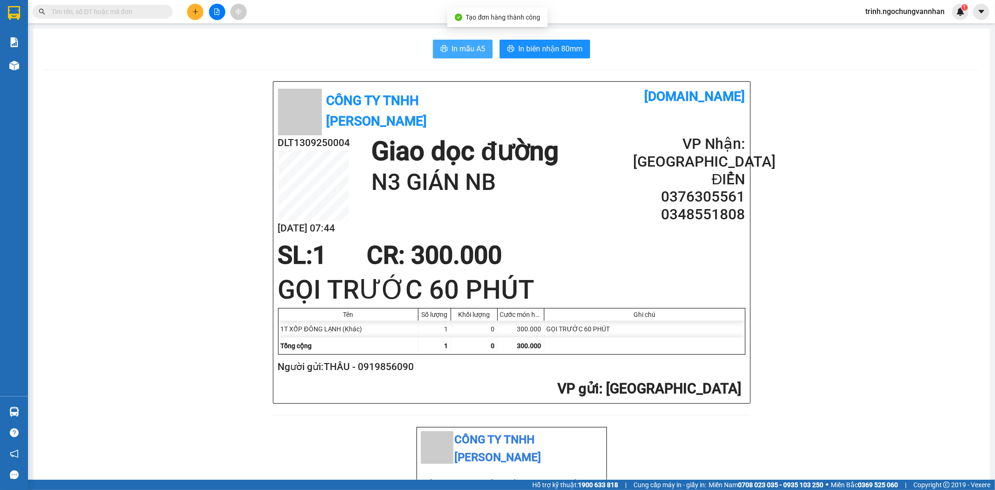
click at [467, 47] on span "In mẫu A5" at bounding box center [468, 49] width 34 height 12
click at [195, 12] on icon "plus" at bounding box center [195, 11] width 0 height 5
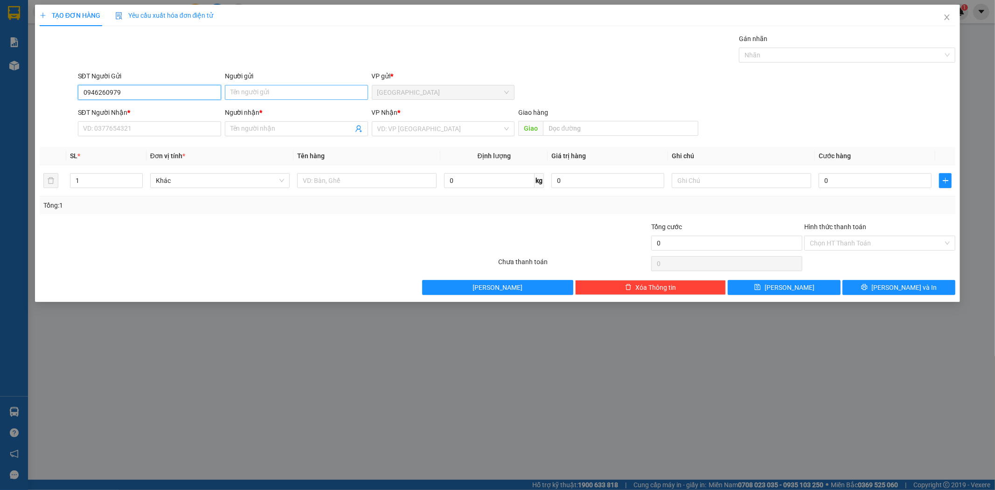
type input "0946260979"
click at [271, 89] on input "Người gửi" at bounding box center [296, 92] width 143 height 15
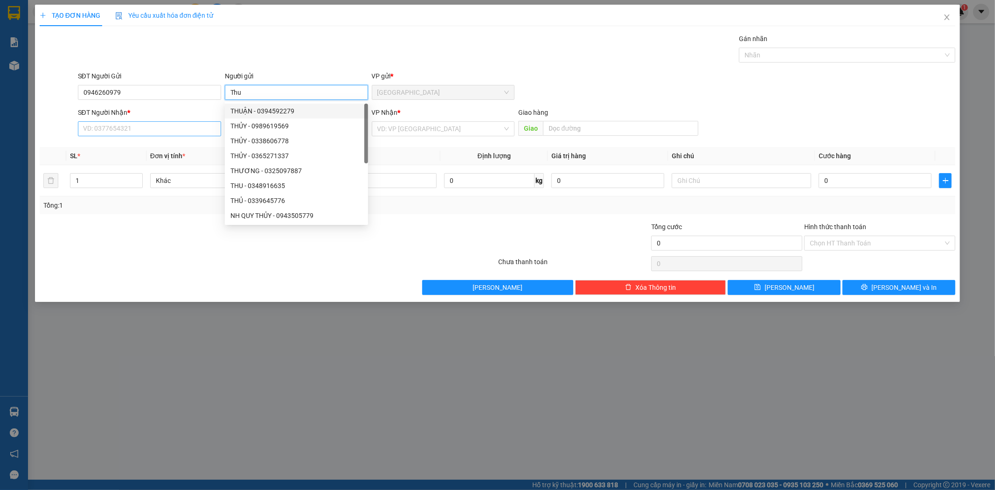
type input "Thu"
click at [121, 124] on input "SĐT Người Nhận *" at bounding box center [149, 128] width 143 height 15
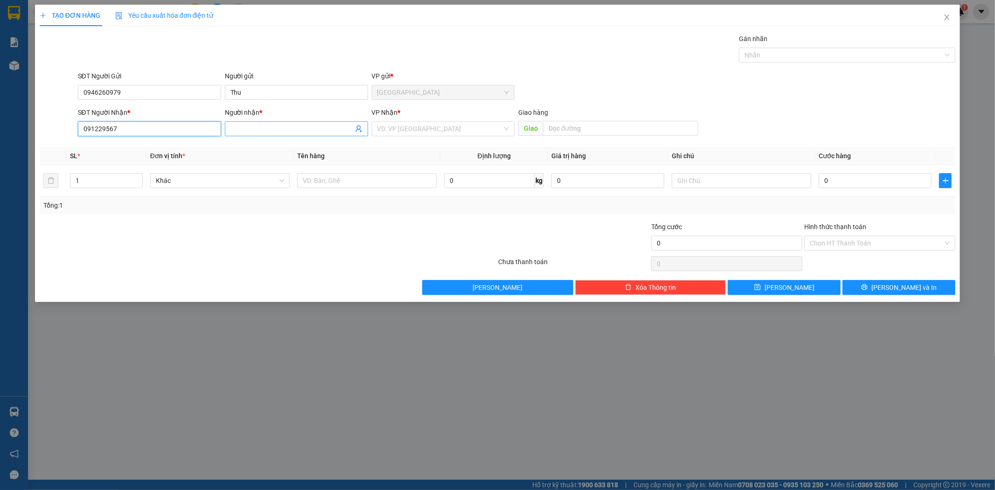
type input "091229567"
click at [280, 124] on input "Người nhận *" at bounding box center [291, 129] width 123 height 10
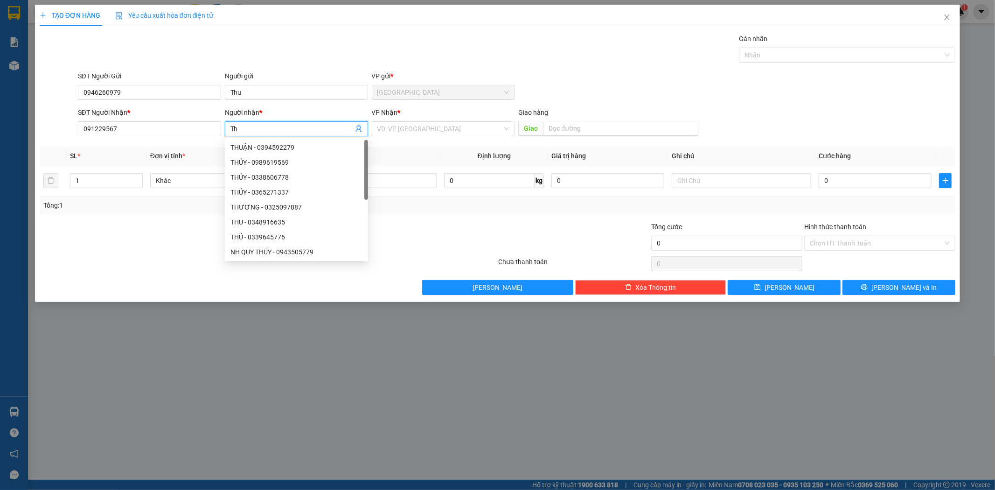
type input "T"
type input "Yến"
click at [416, 123] on input "search" at bounding box center [439, 129] width 125 height 14
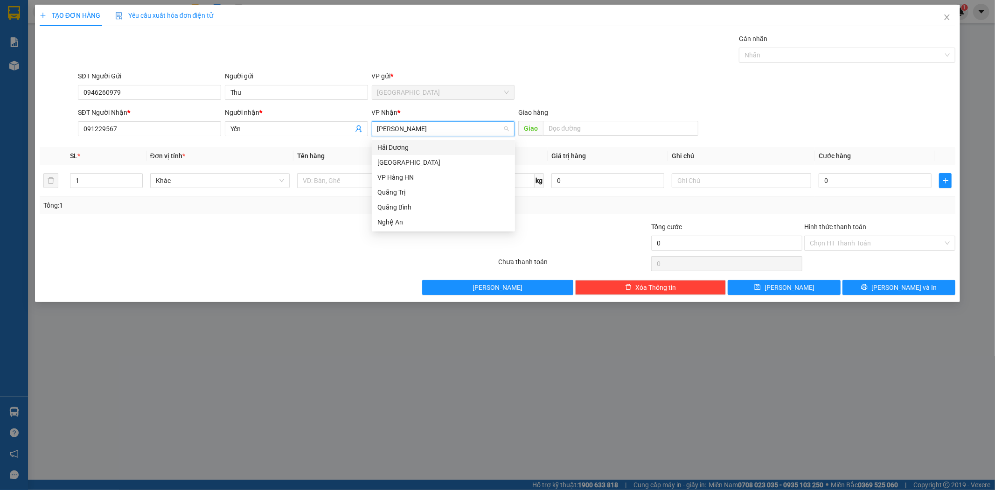
type input "N"
type input "v"
type input "NGHỆ A"
drag, startPoint x: 385, startPoint y: 148, endPoint x: 400, endPoint y: 144, distance: 16.1
click at [385, 149] on div "Nghệ An" at bounding box center [443, 147] width 132 height 10
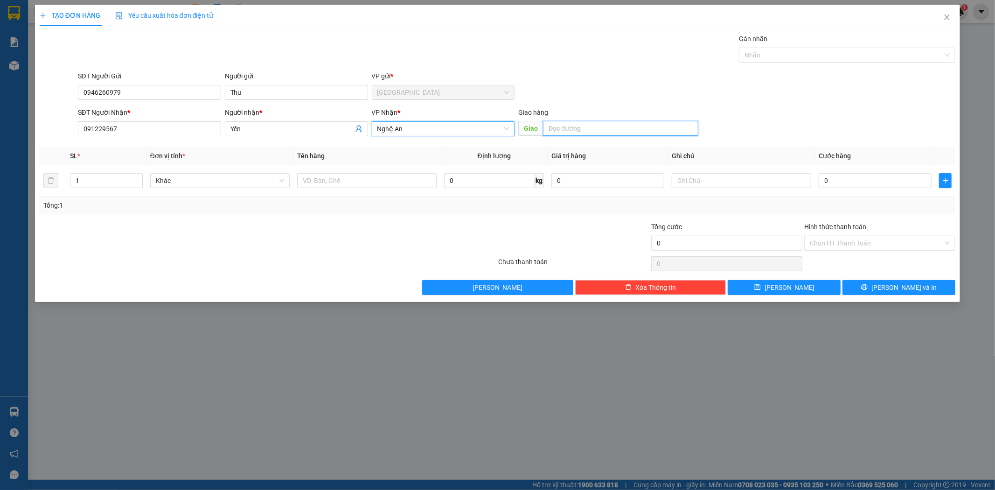
click at [565, 127] on input "text" at bounding box center [620, 128] width 155 height 15
type input "D"
type input "ĐƯỜNG TRÁNH VINH"
drag, startPoint x: 104, startPoint y: 181, endPoint x: 40, endPoint y: 189, distance: 64.0
click at [40, 189] on tr "1 Khác 0 kg 0 0" at bounding box center [498, 180] width 916 height 31
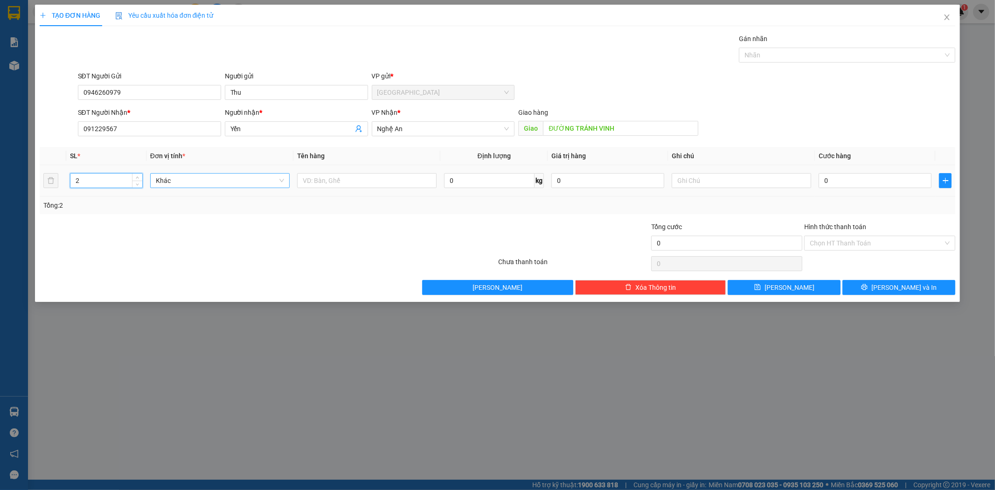
click at [186, 180] on span "Khác" at bounding box center [220, 180] width 128 height 14
type input "2"
type input "2 THÙNG HỒNG GIÒN"
click at [714, 170] on td at bounding box center [741, 180] width 147 height 31
click at [714, 181] on input "text" at bounding box center [741, 180] width 139 height 15
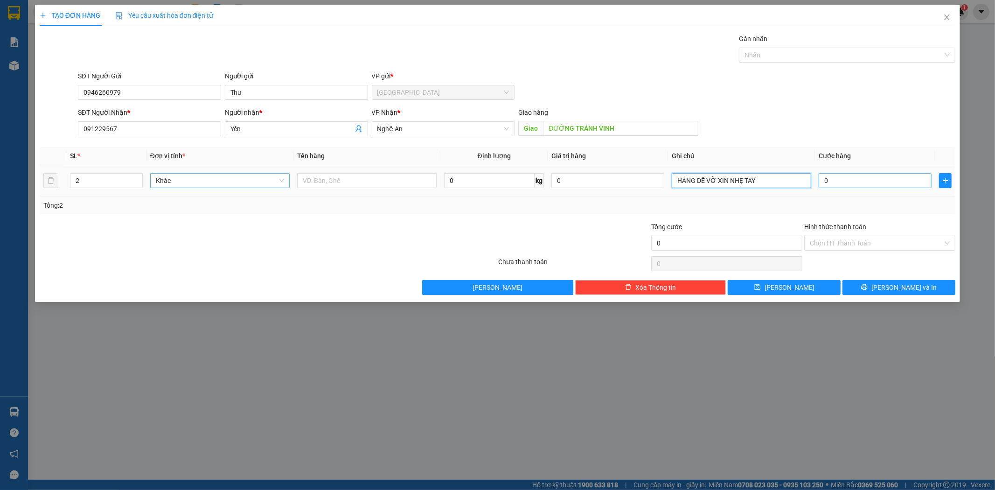
type input "HÀNG DỄ VỠ XIN NHẸ TAY"
click at [863, 184] on input "0" at bounding box center [875, 180] width 113 height 15
type input "3"
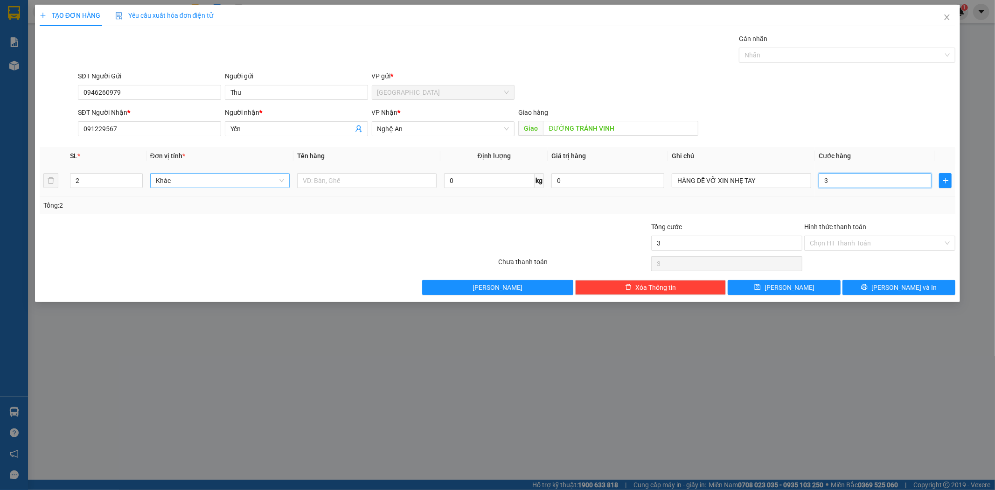
type input "30"
type input "300"
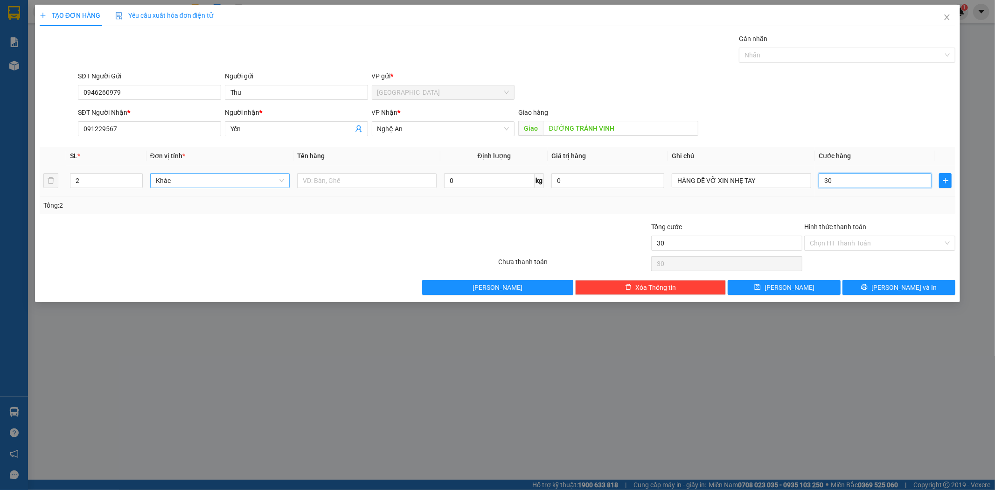
type input "300"
type input "3.000"
type input "30.000"
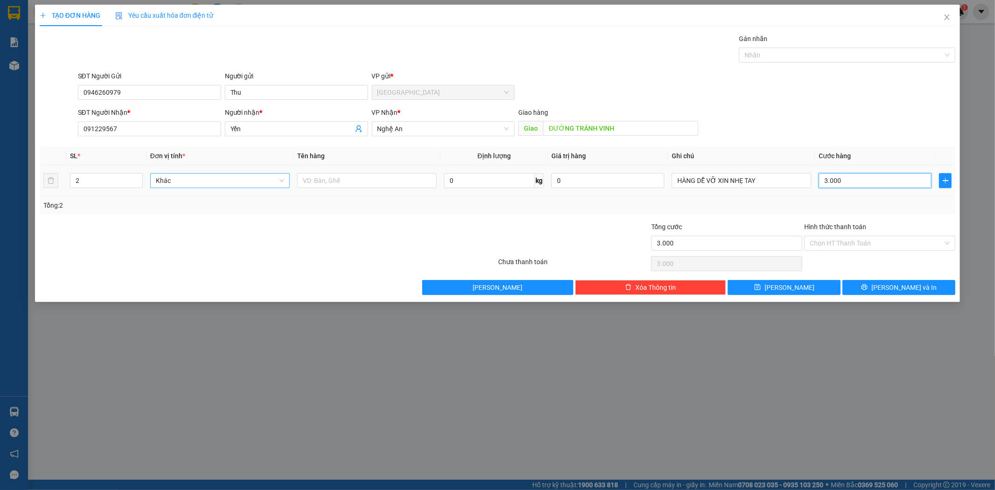
type input "30.000"
type input "300.000"
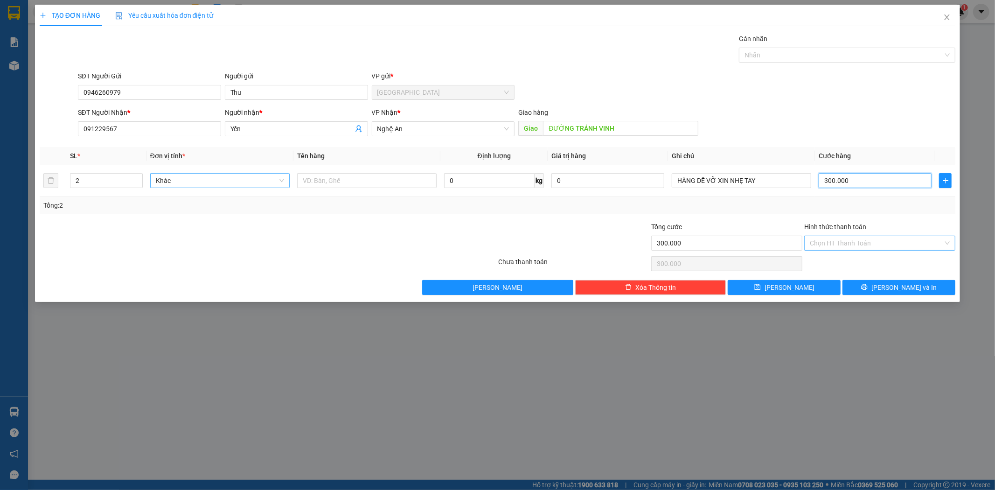
type input "300.000"
click at [843, 243] on input "Hình thức thanh toán" at bounding box center [876, 243] width 133 height 14
click at [840, 264] on div "Tại văn phòng" at bounding box center [880, 262] width 140 height 10
type input "0"
click at [895, 285] on span "[PERSON_NAME] và In" at bounding box center [903, 287] width 65 height 10
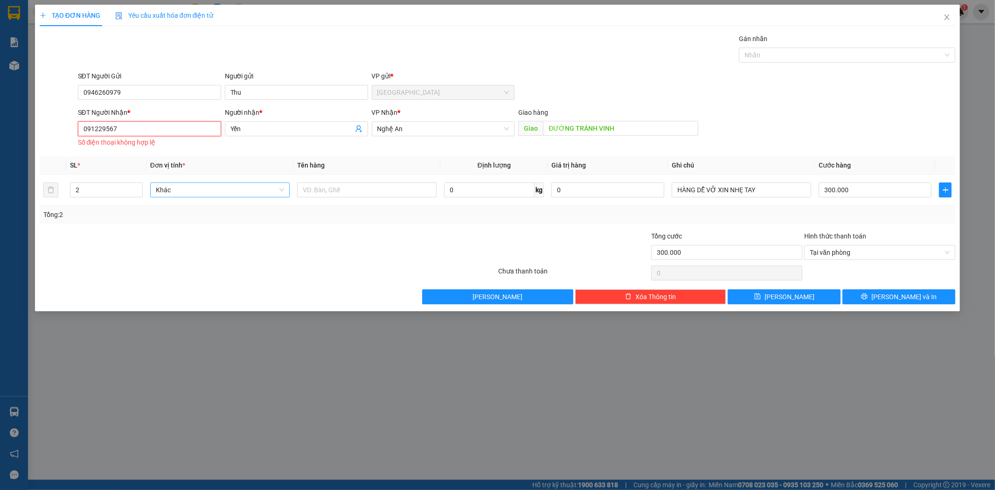
click at [117, 129] on input "091229567" at bounding box center [149, 128] width 143 height 15
click at [100, 126] on input "091229567" at bounding box center [149, 128] width 143 height 15
click at [97, 132] on input "091229567" at bounding box center [149, 128] width 143 height 15
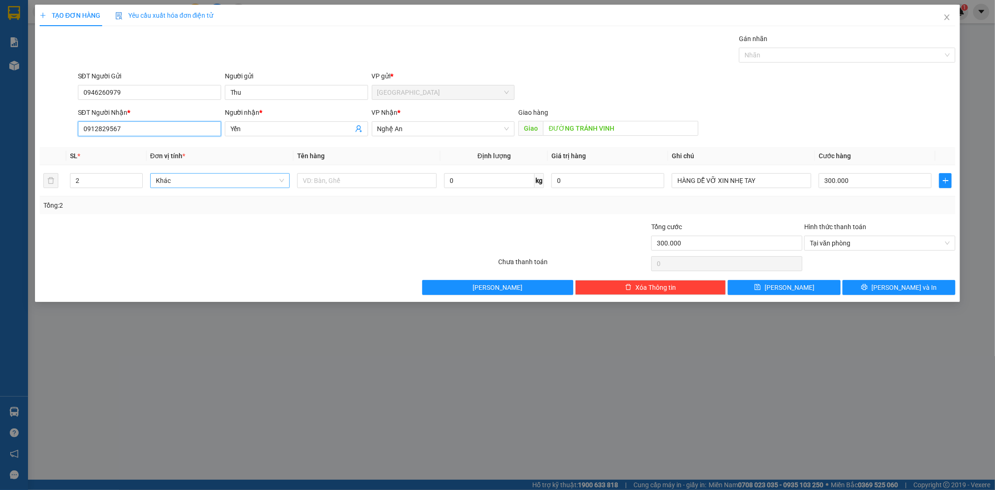
type input "0912829567"
click at [880, 279] on div "Transit Pickup Surcharge Ids Transit Deliver Surcharge Ids Transit Deliver Surc…" at bounding box center [498, 164] width 916 height 261
click at [877, 287] on button "[PERSON_NAME] và In" at bounding box center [898, 287] width 113 height 15
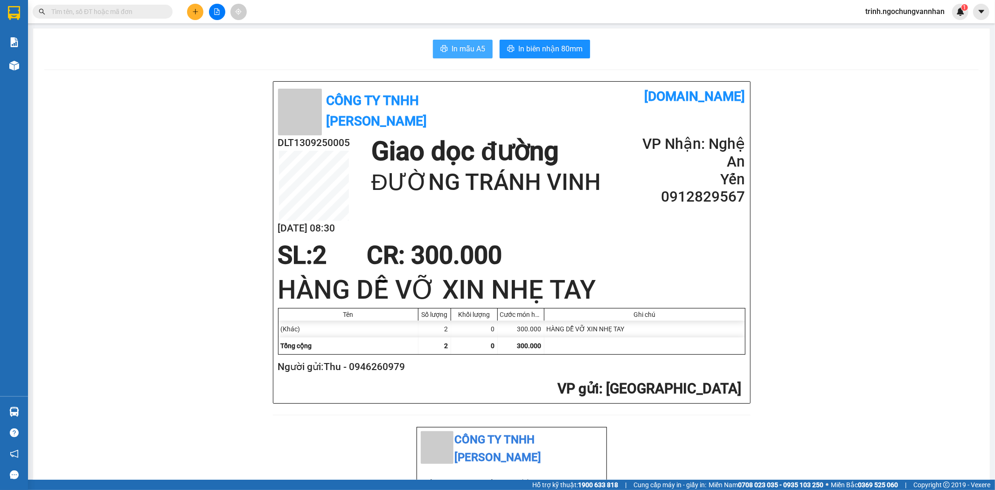
click at [478, 57] on button "In mẫu A5" at bounding box center [463, 49] width 60 height 19
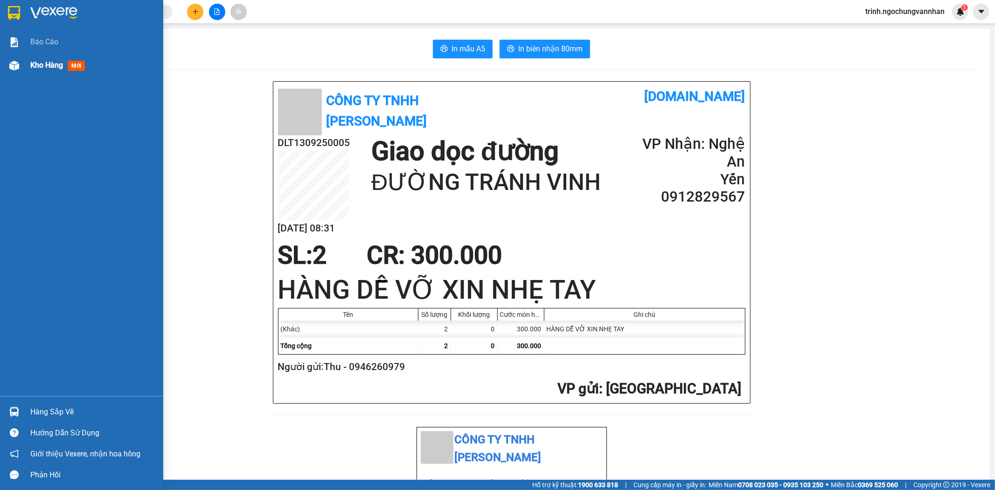
click at [7, 61] on div at bounding box center [14, 65] width 16 height 16
